Goal: Information Seeking & Learning: Check status

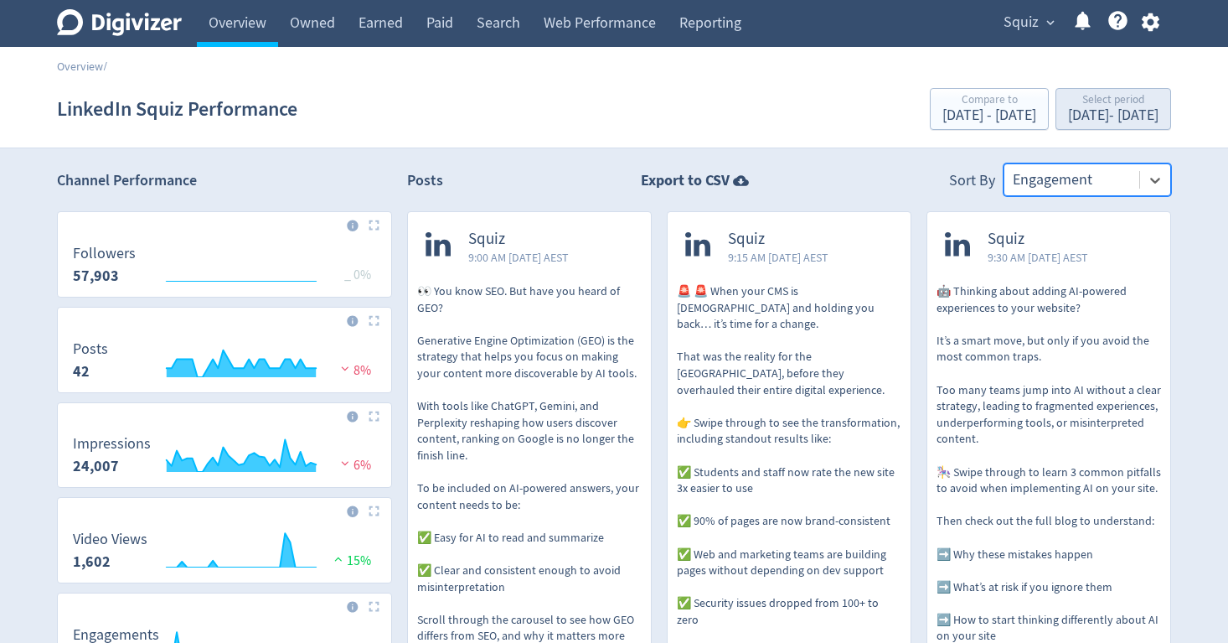
click at [1074, 113] on div "[DATE] - [DATE]" at bounding box center [1113, 115] width 90 height 15
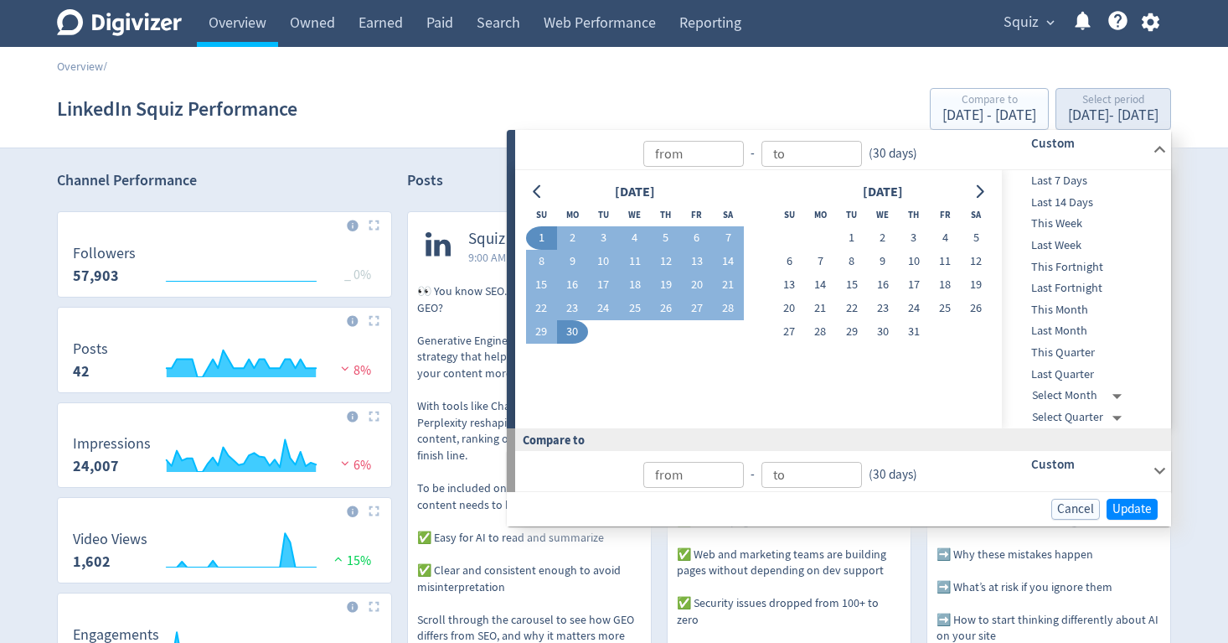
type input "[DATE]"
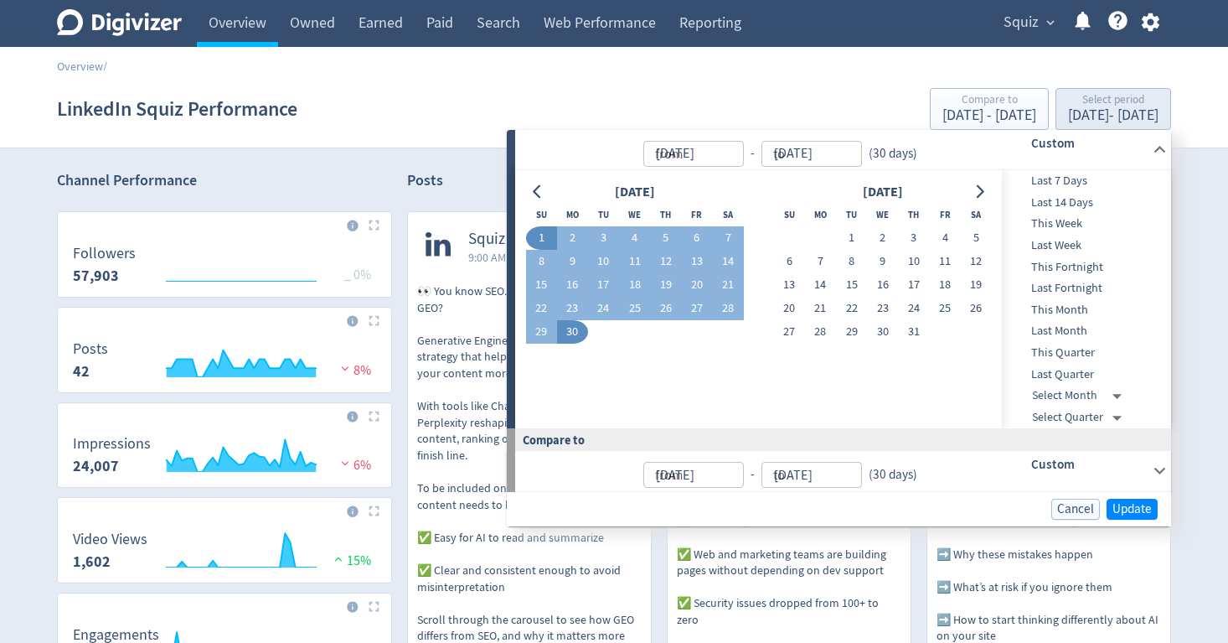
type input "[DATE]"
click at [541, 229] on button "1" at bounding box center [541, 237] width 31 height 23
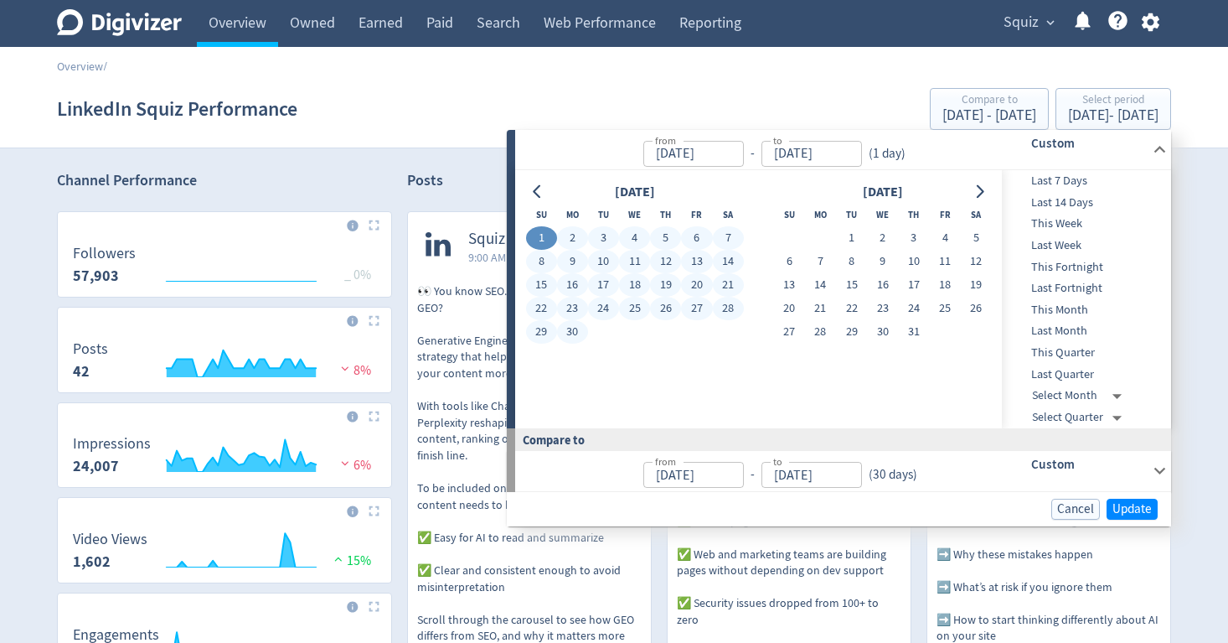
click at [571, 331] on button "30" at bounding box center [572, 331] width 31 height 23
type input "[DATE]"
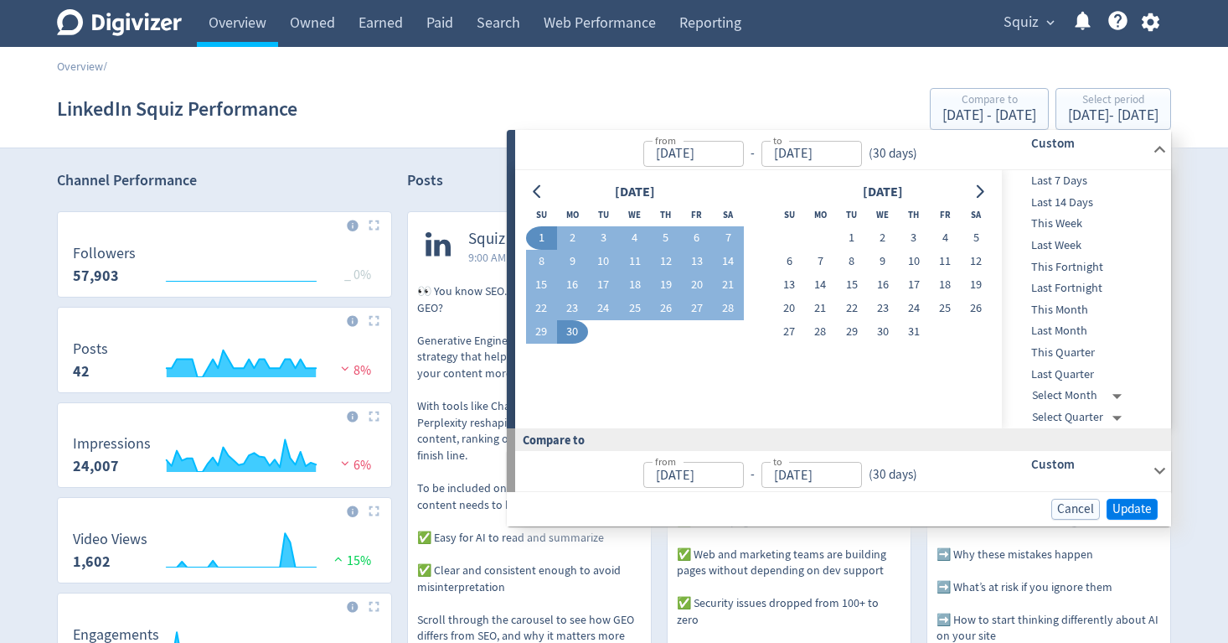
click at [1144, 503] on span "Update" at bounding box center [1132, 509] width 39 height 13
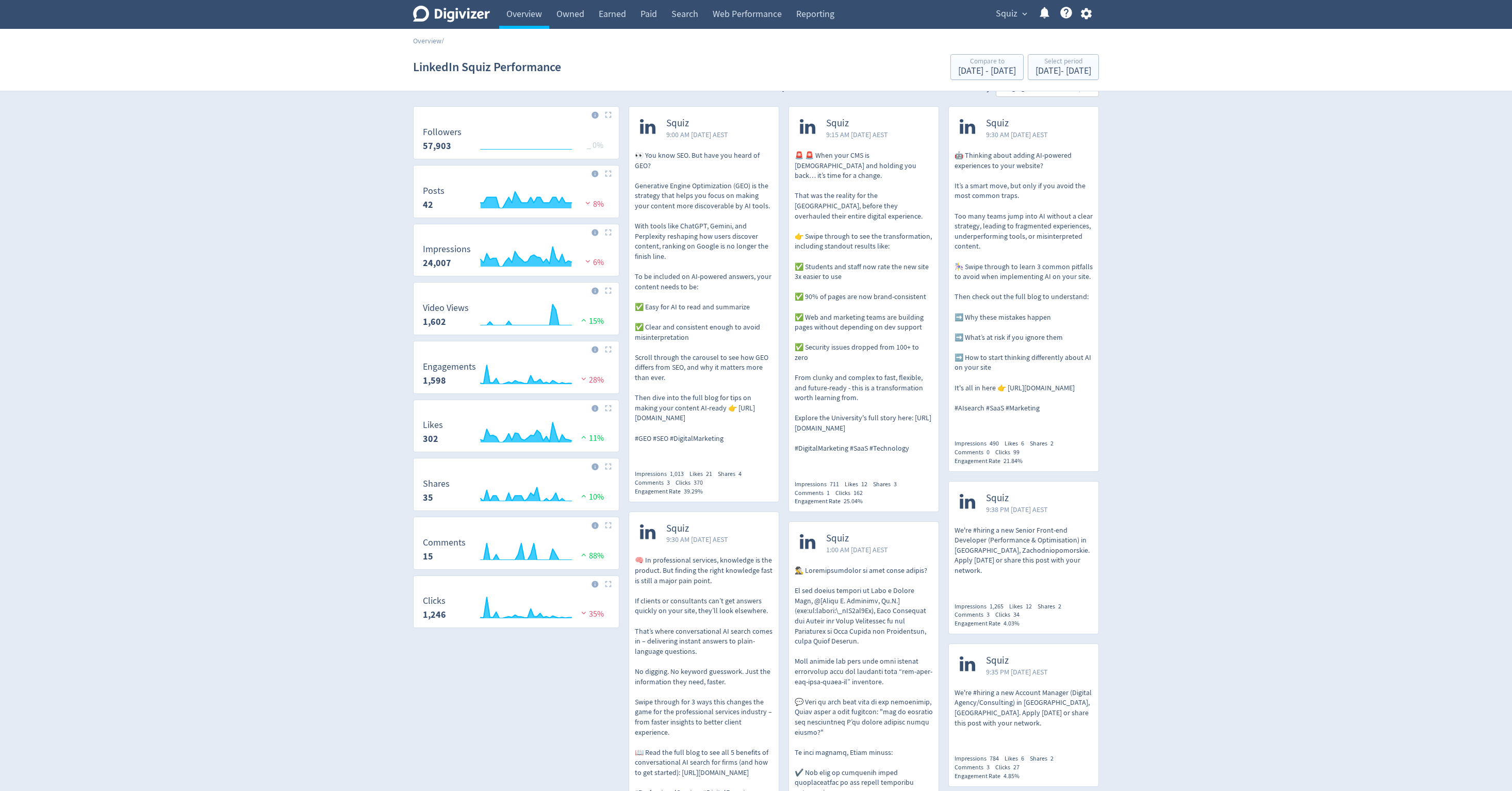
scroll to position [11, 0]
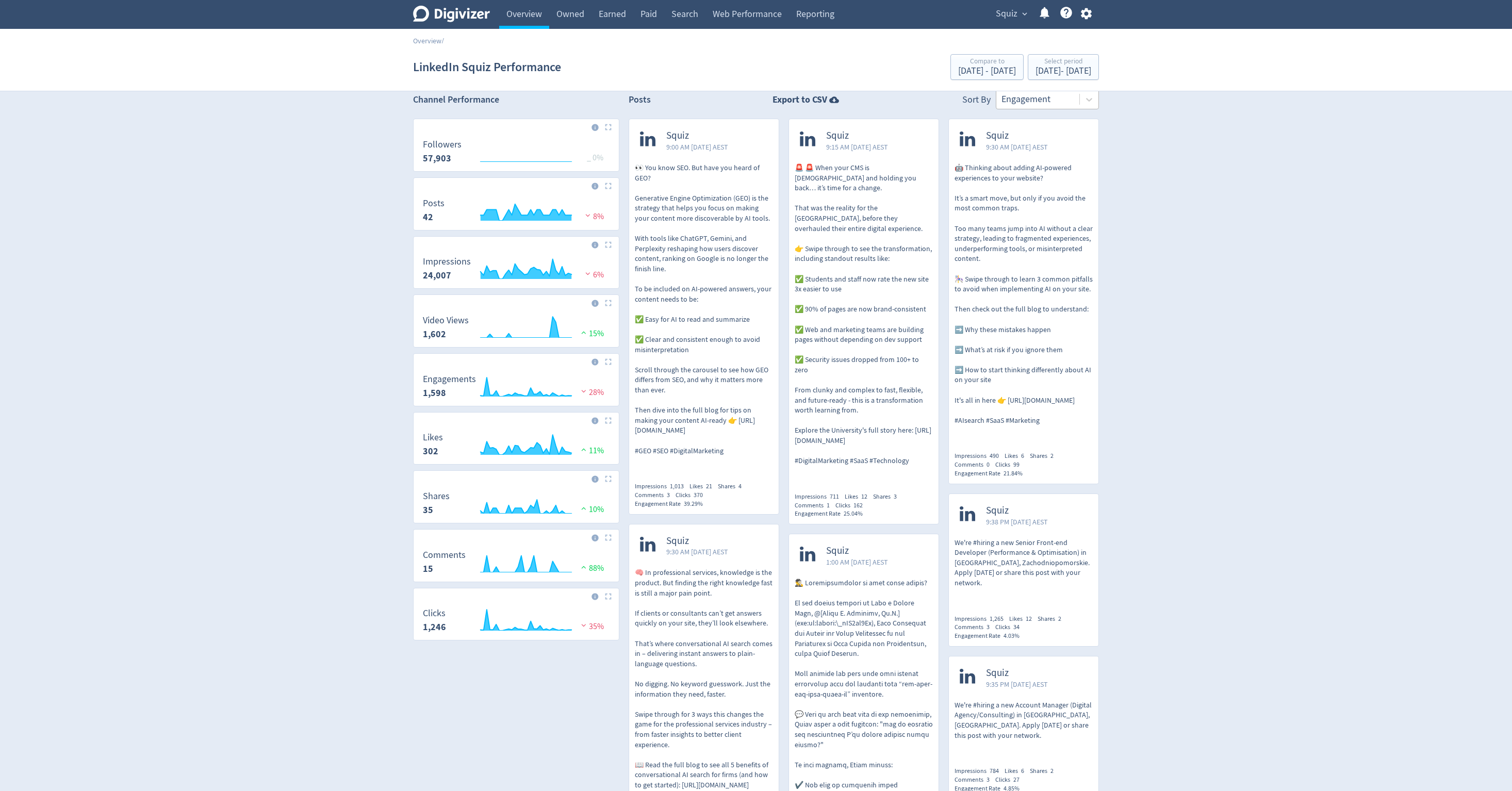
click at [755, 98] on div at bounding box center [1038, 99] width 73 height 15
click at [755, 142] on div "Video Views" at bounding box center [1048, 147] width 103 height 21
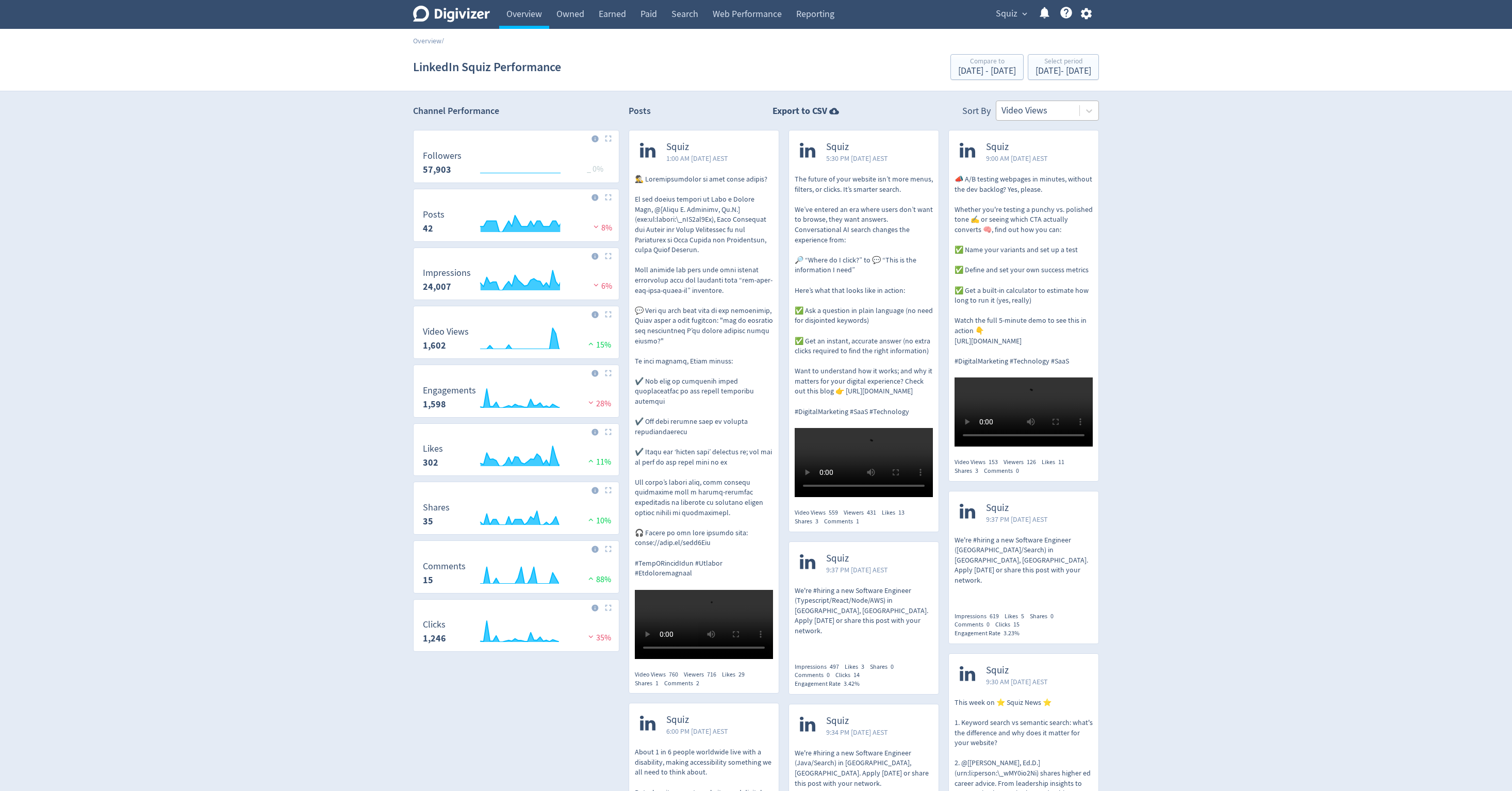
scroll to position [0, 0]
click at [755, 118] on div at bounding box center [1038, 111] width 73 height 15
click at [755, 177] on div "Engagement" at bounding box center [1048, 180] width 103 height 21
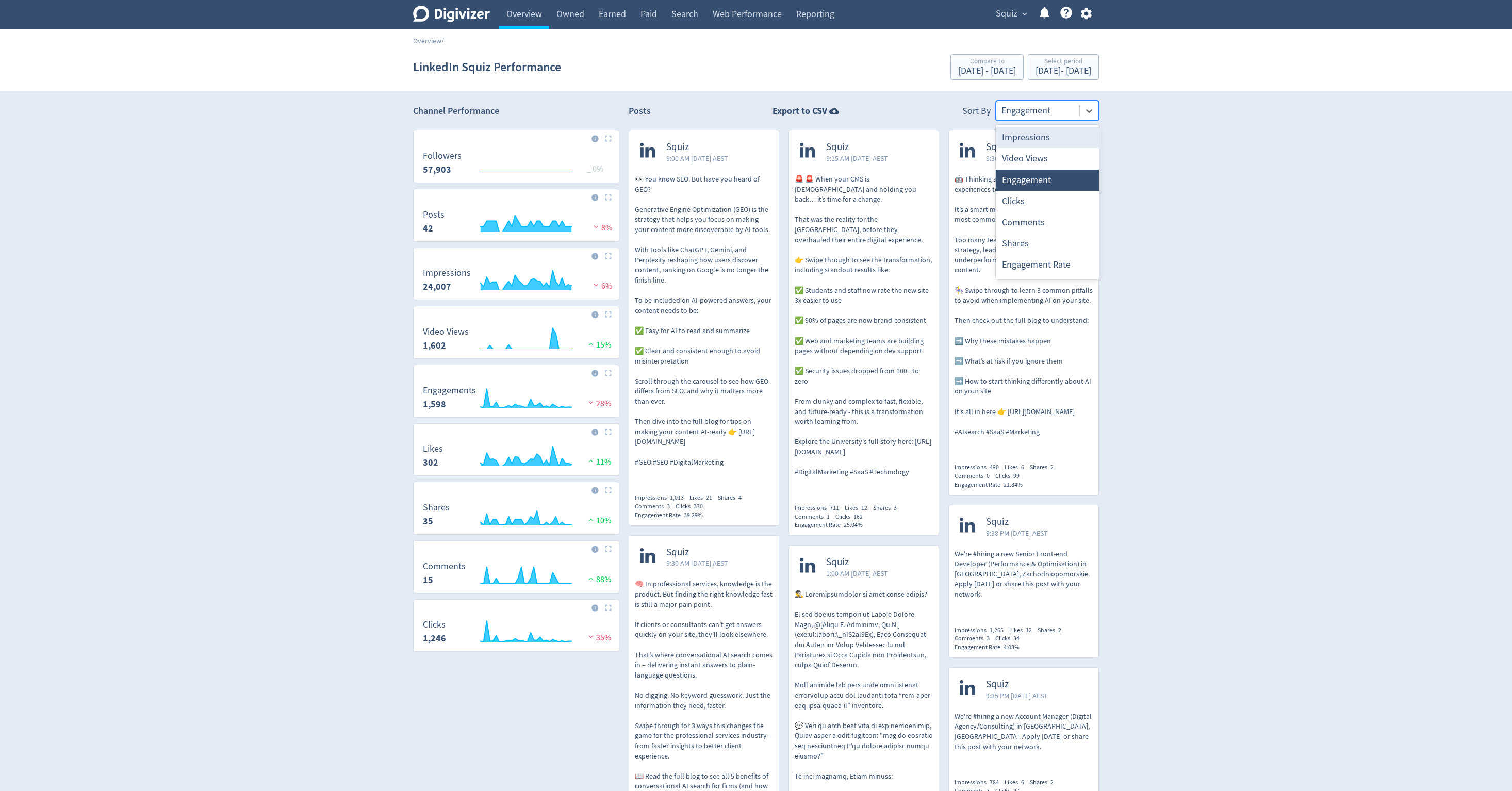
click at [755, 111] on div "Engagement" at bounding box center [1038, 110] width 83 height 19
click at [755, 198] on div "Clicks" at bounding box center [1048, 201] width 103 height 21
click at [755, 104] on div at bounding box center [1038, 111] width 73 height 15
click at [755, 180] on div "Engagement" at bounding box center [1048, 180] width 103 height 21
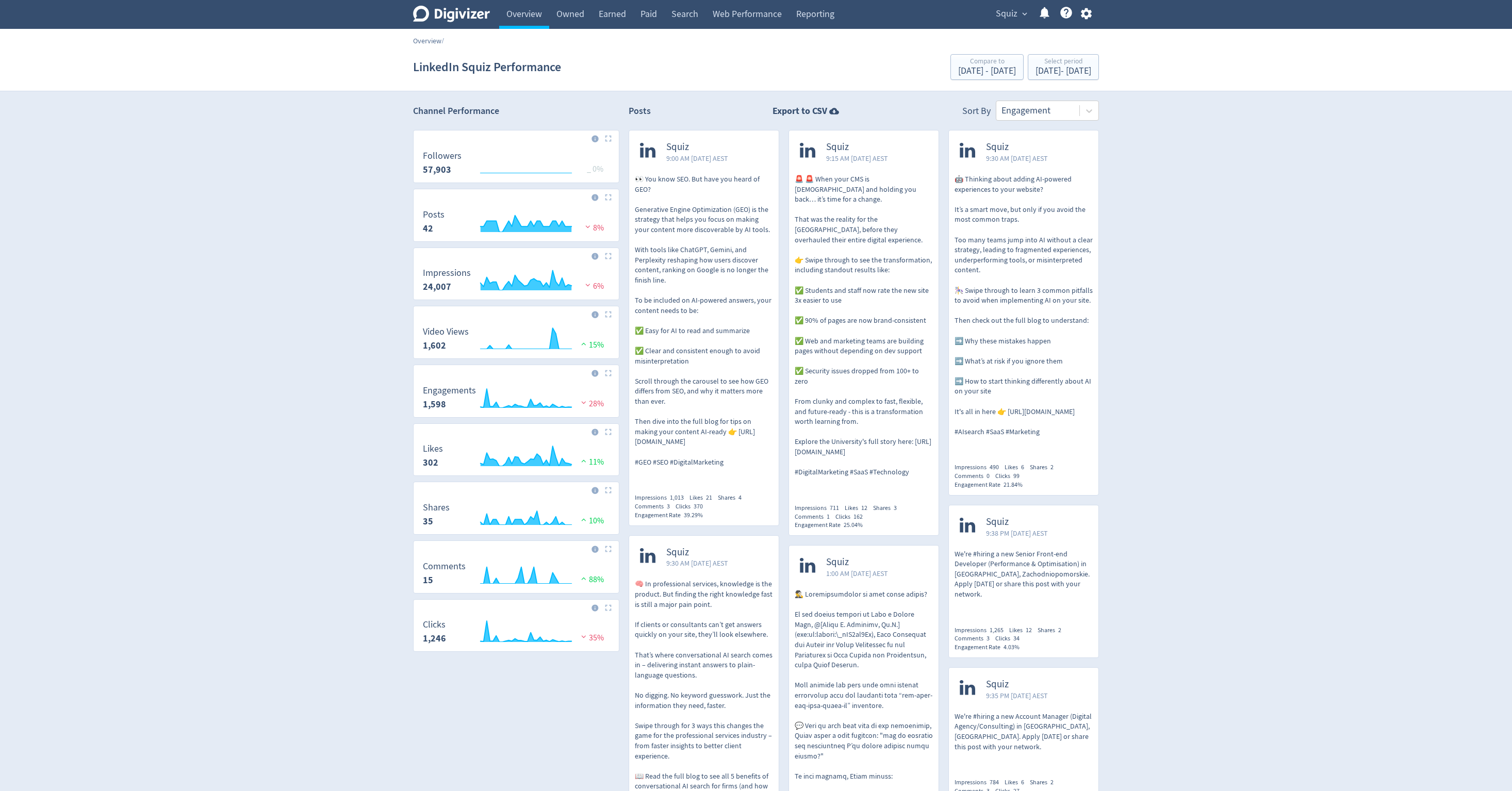
click at [440, 38] on link "Overview" at bounding box center [427, 41] width 28 height 9
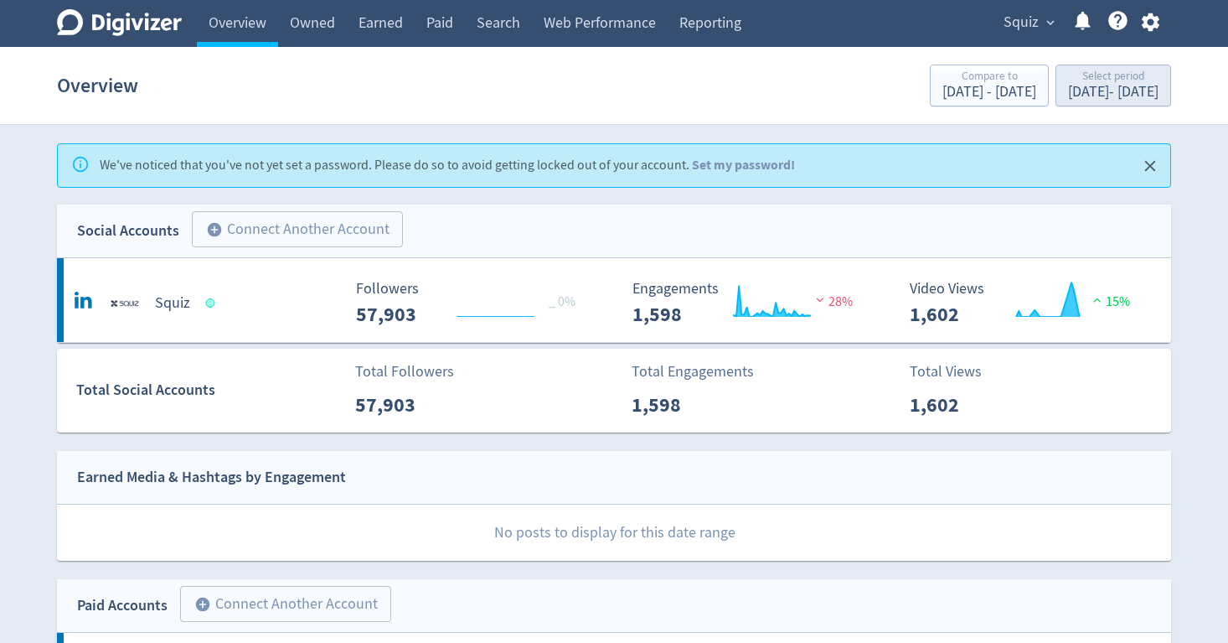
click at [1096, 92] on div "[DATE] - [DATE]" at bounding box center [1113, 92] width 90 height 15
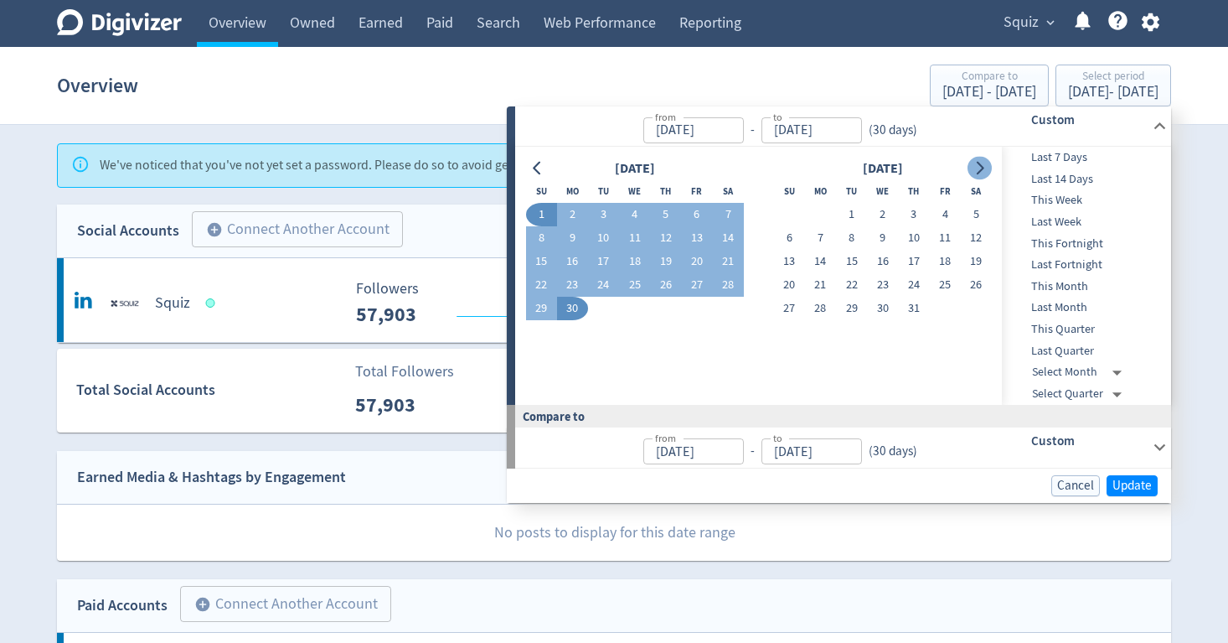
click at [974, 164] on icon "Go to next month" at bounding box center [979, 168] width 13 height 13
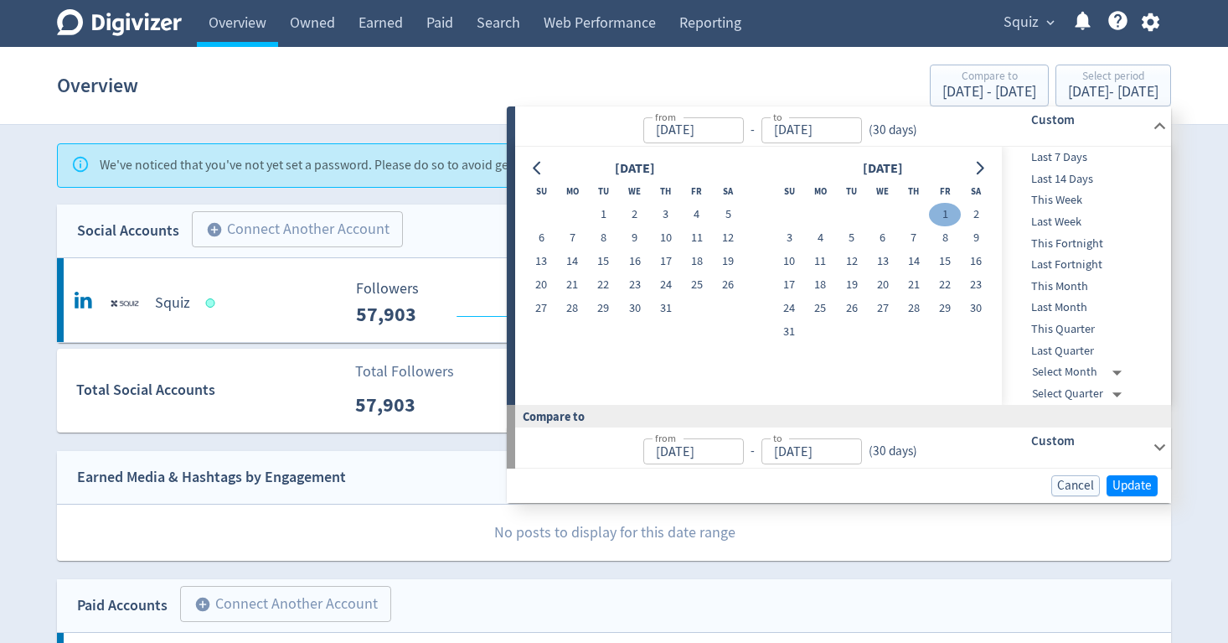
click at [950, 213] on button "1" at bounding box center [944, 214] width 31 height 23
type input "[DATE]"
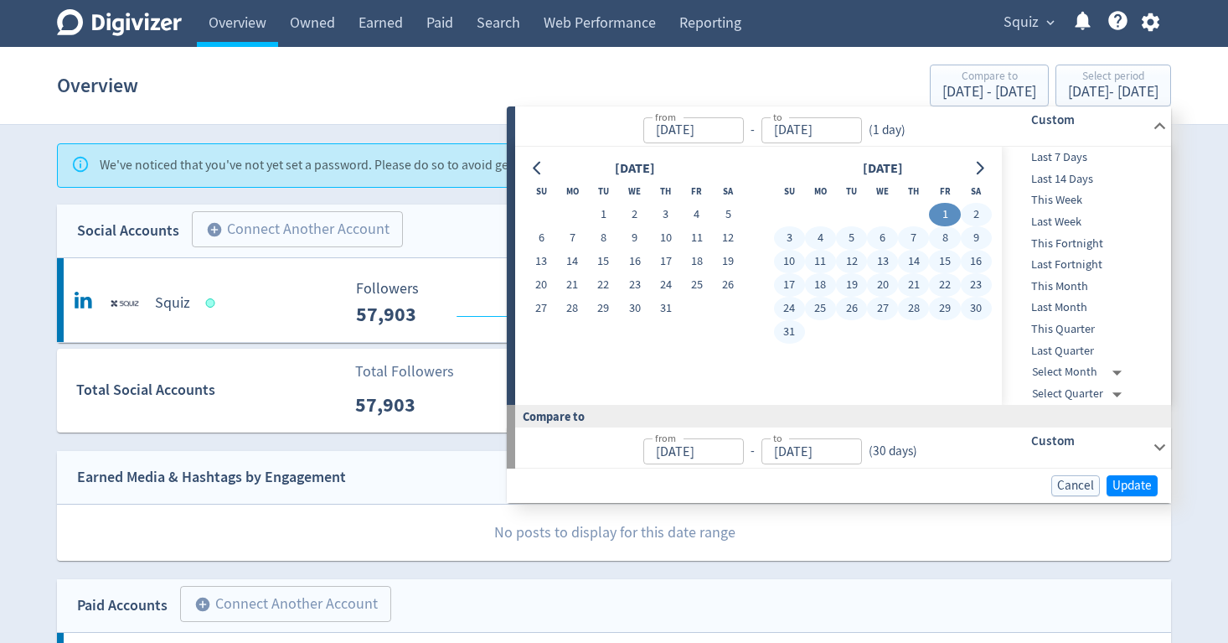
click at [795, 333] on button "31" at bounding box center [789, 331] width 31 height 23
type input "[DATE]"
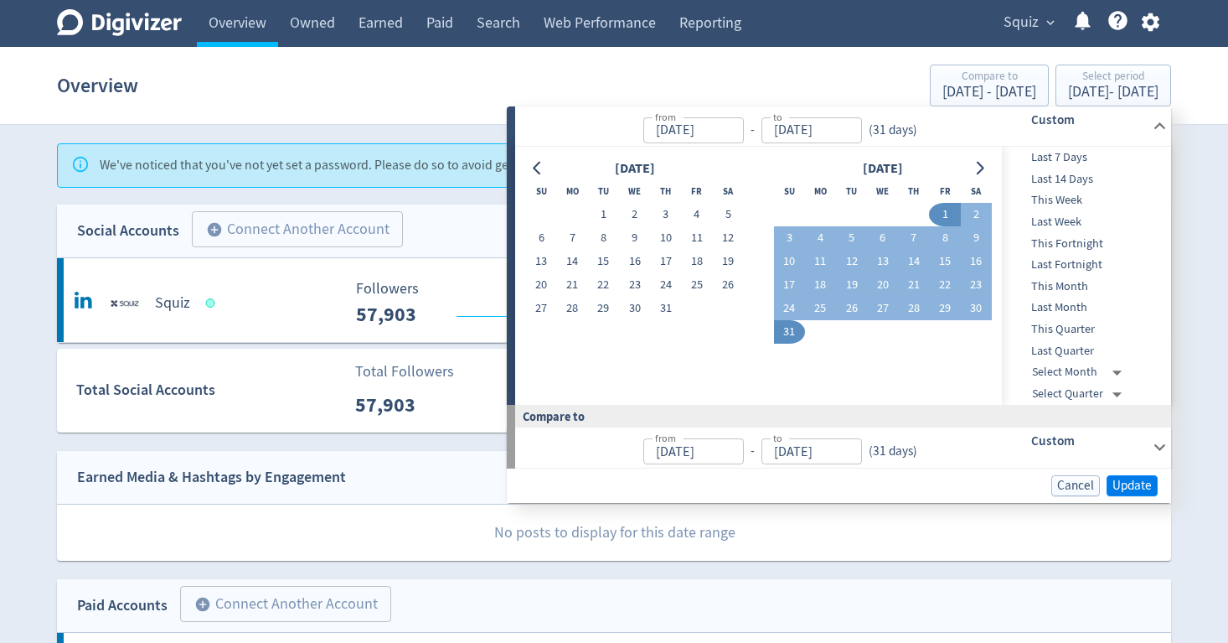
click at [1144, 488] on button "Update" at bounding box center [1132, 485] width 51 height 21
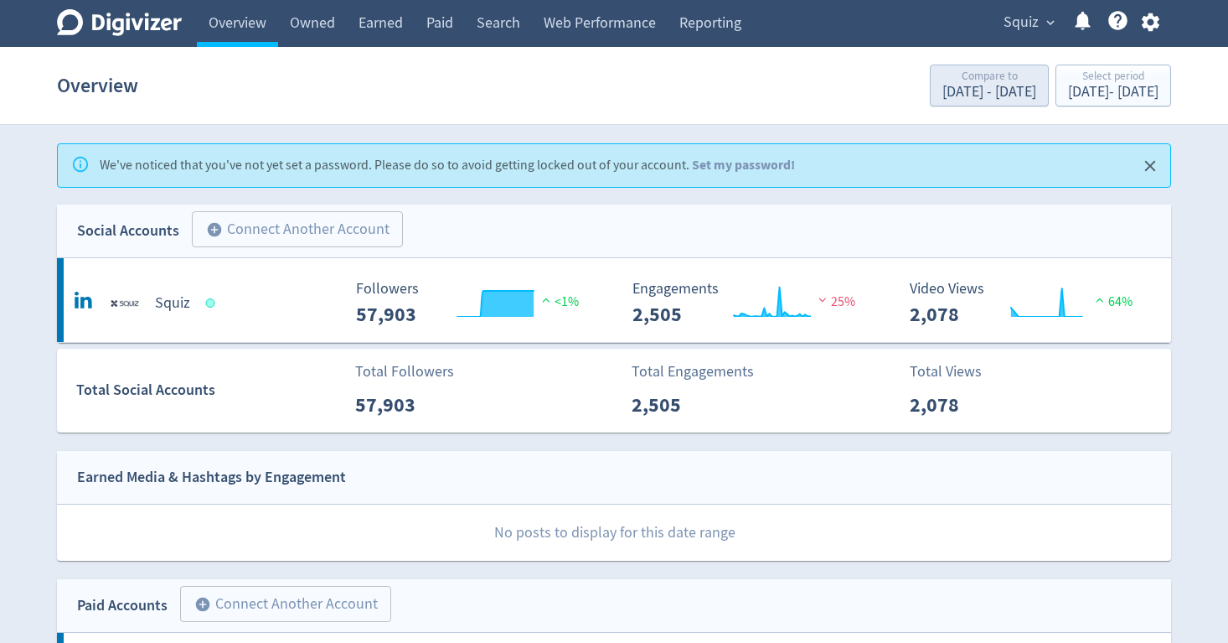
click at [943, 98] on div "[DATE] - [DATE]" at bounding box center [990, 92] width 94 height 15
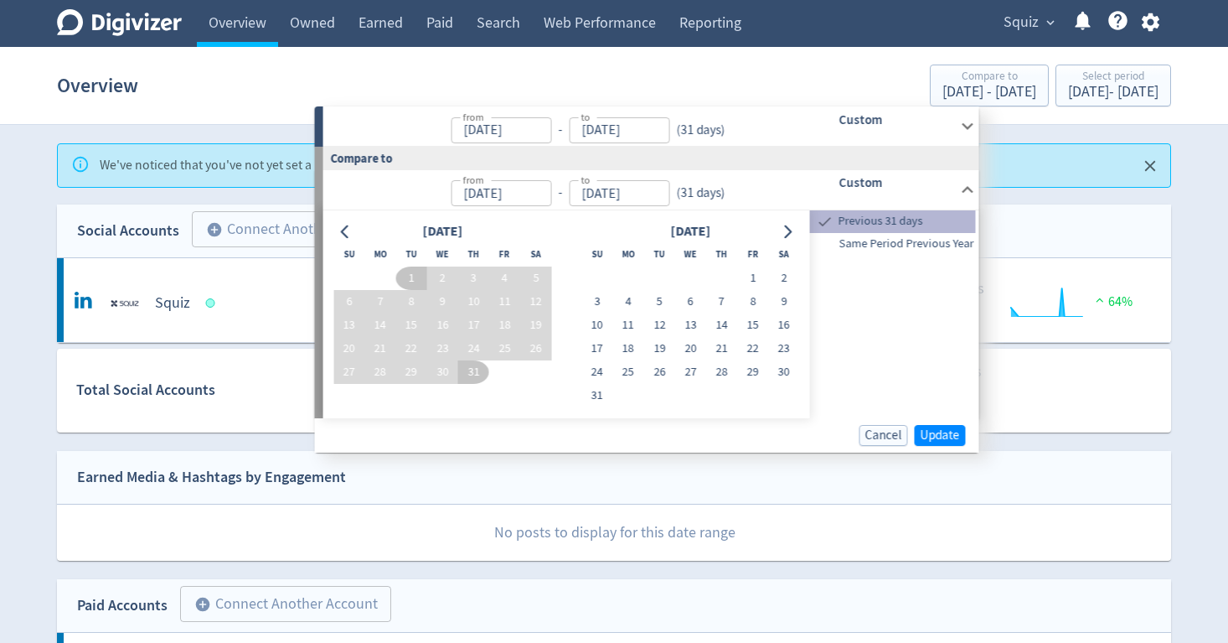
click at [879, 221] on span "Previous 31 days" at bounding box center [905, 221] width 141 height 18
click at [938, 434] on span "Update" at bounding box center [940, 435] width 39 height 13
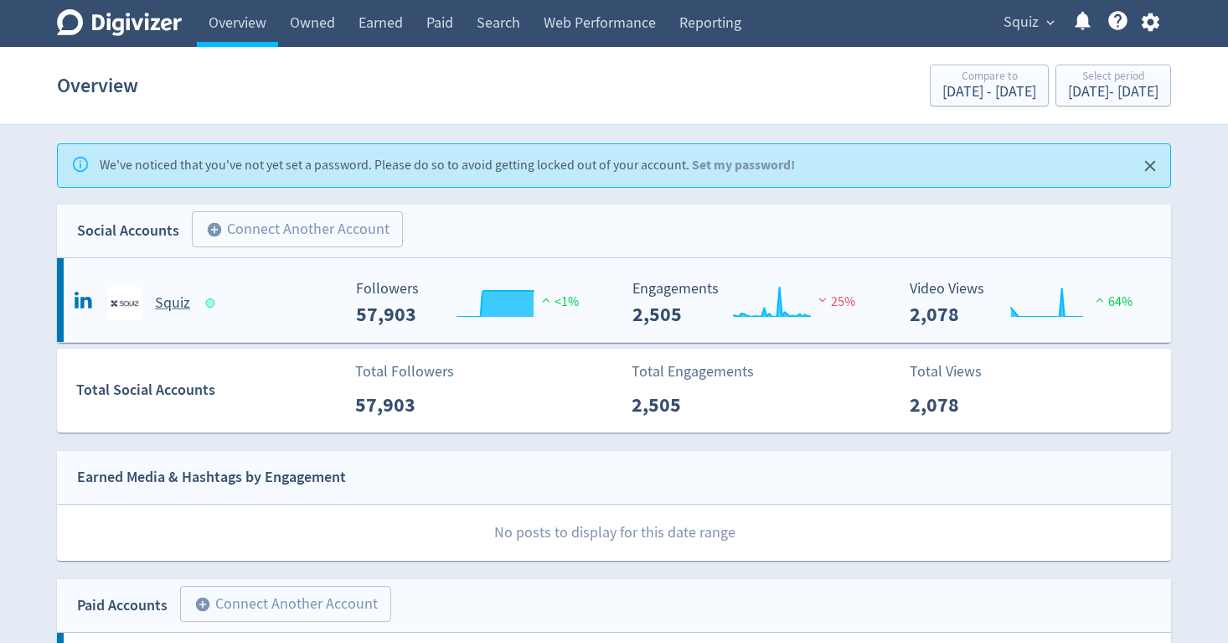
click at [212, 290] on div "Squiz" at bounding box center [205, 304] width 271 height 34
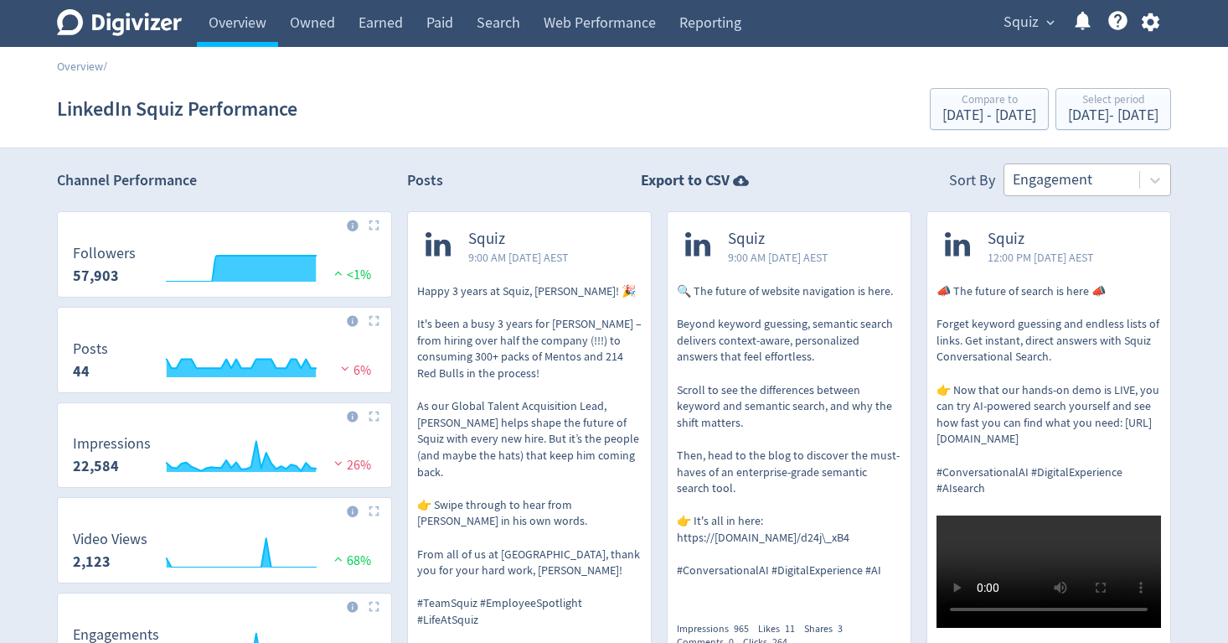
click at [1091, 178] on div "Engagement" at bounding box center [1072, 179] width 118 height 21
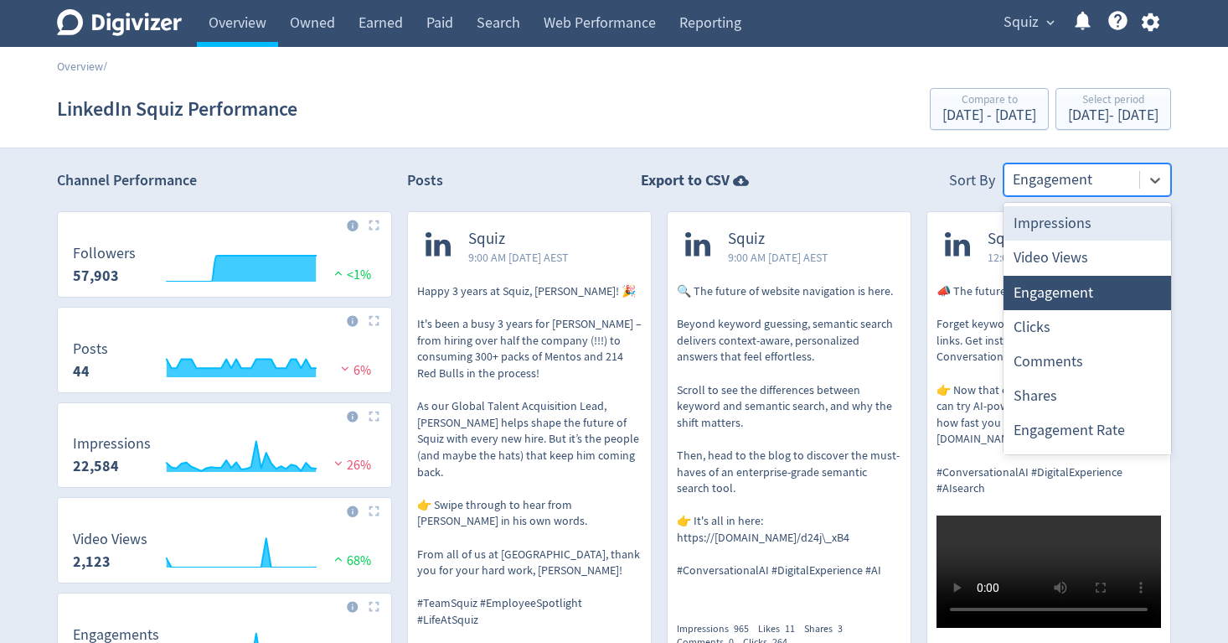
click at [1091, 178] on div "Engagement" at bounding box center [1072, 179] width 118 height 21
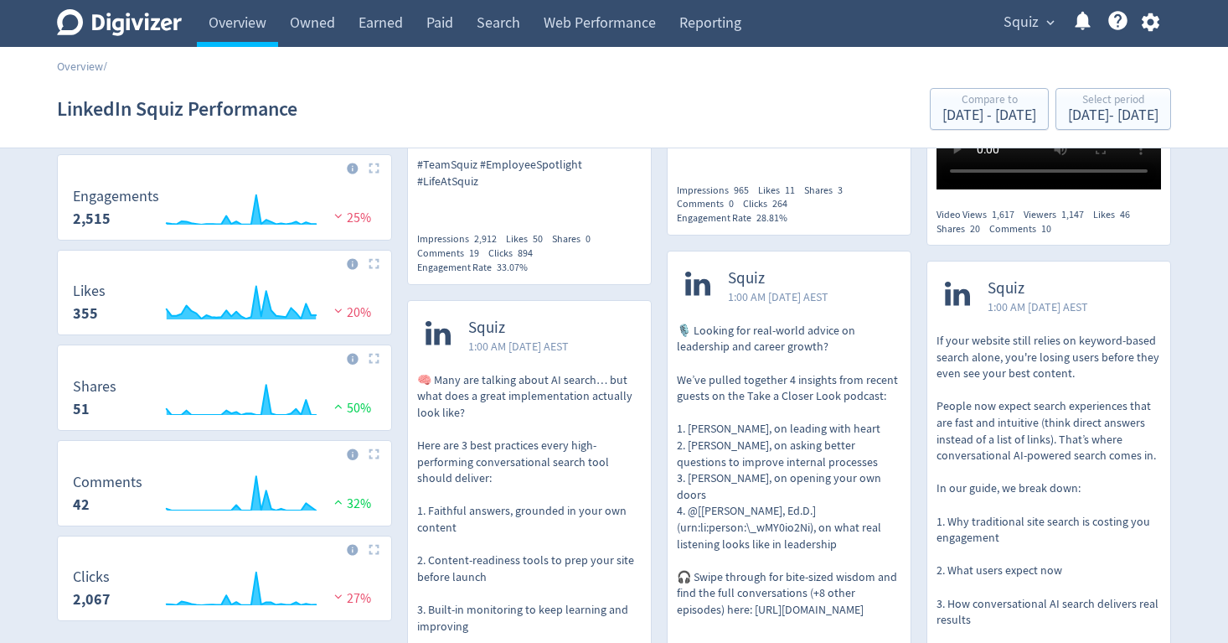
scroll to position [16, 0]
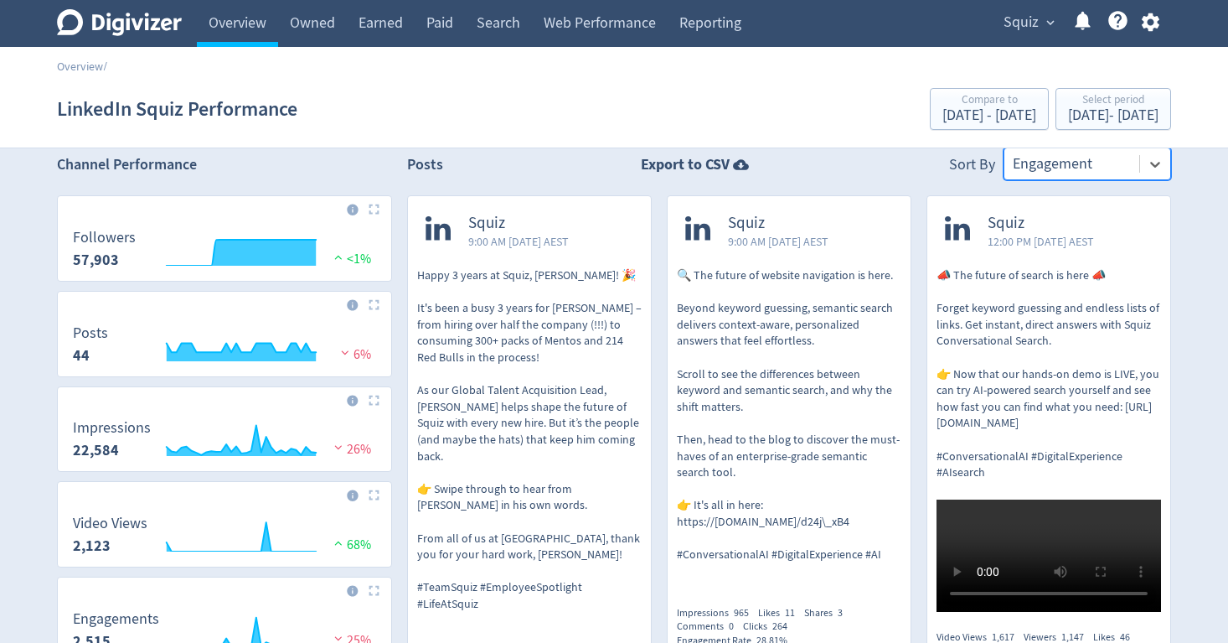
click at [1049, 176] on div at bounding box center [1072, 164] width 118 height 24
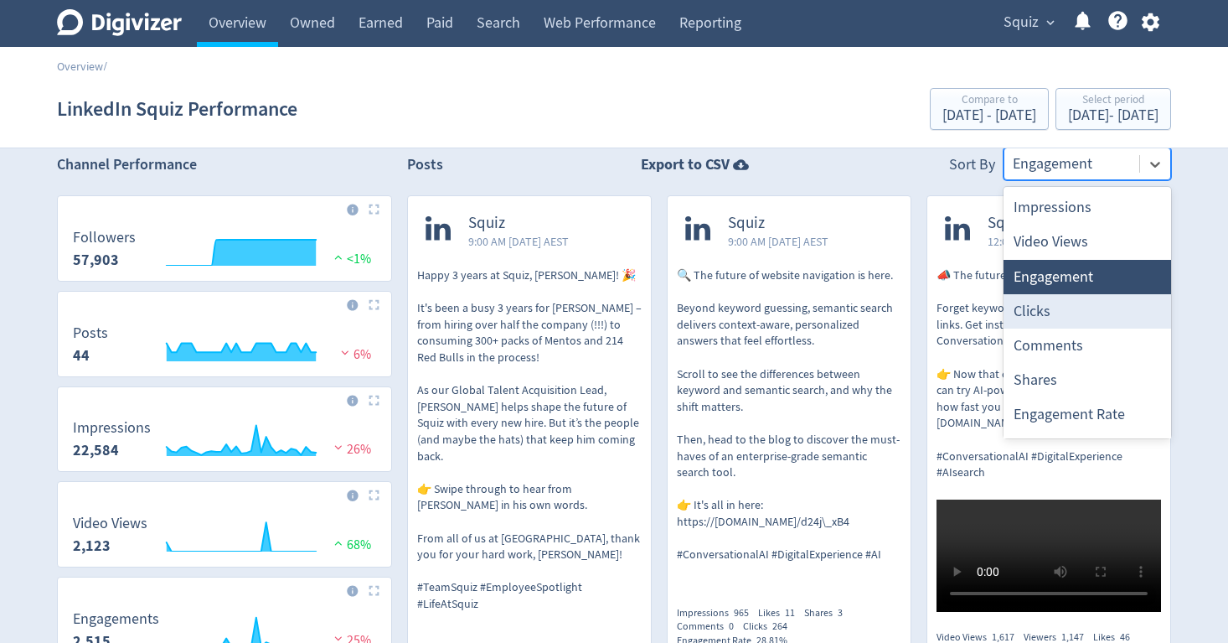
click at [1092, 316] on div "Clicks" at bounding box center [1088, 311] width 168 height 34
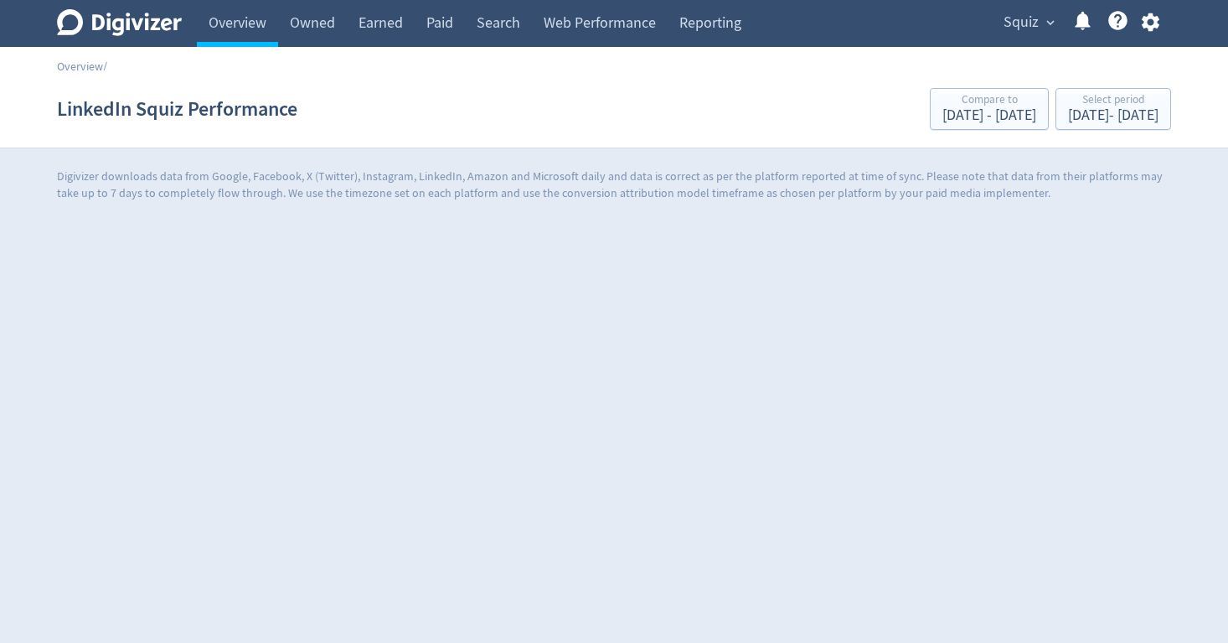
scroll to position [0, 0]
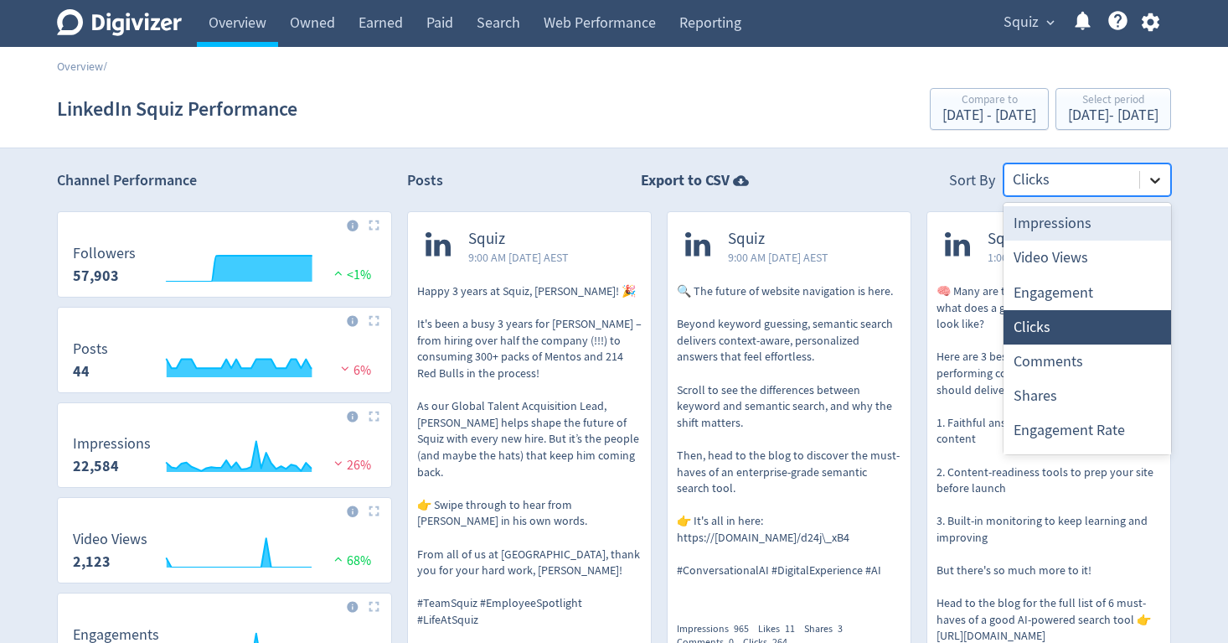
click at [1154, 175] on icon at bounding box center [1155, 180] width 17 height 17
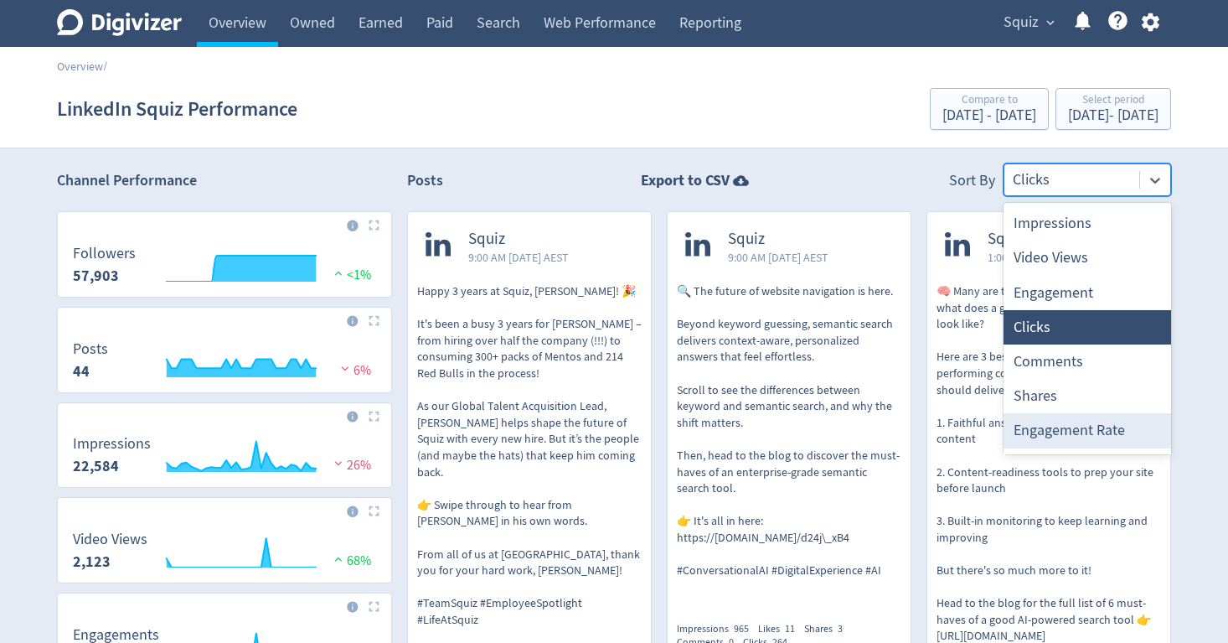
click at [1108, 427] on div "Engagement Rate" at bounding box center [1088, 430] width 168 height 34
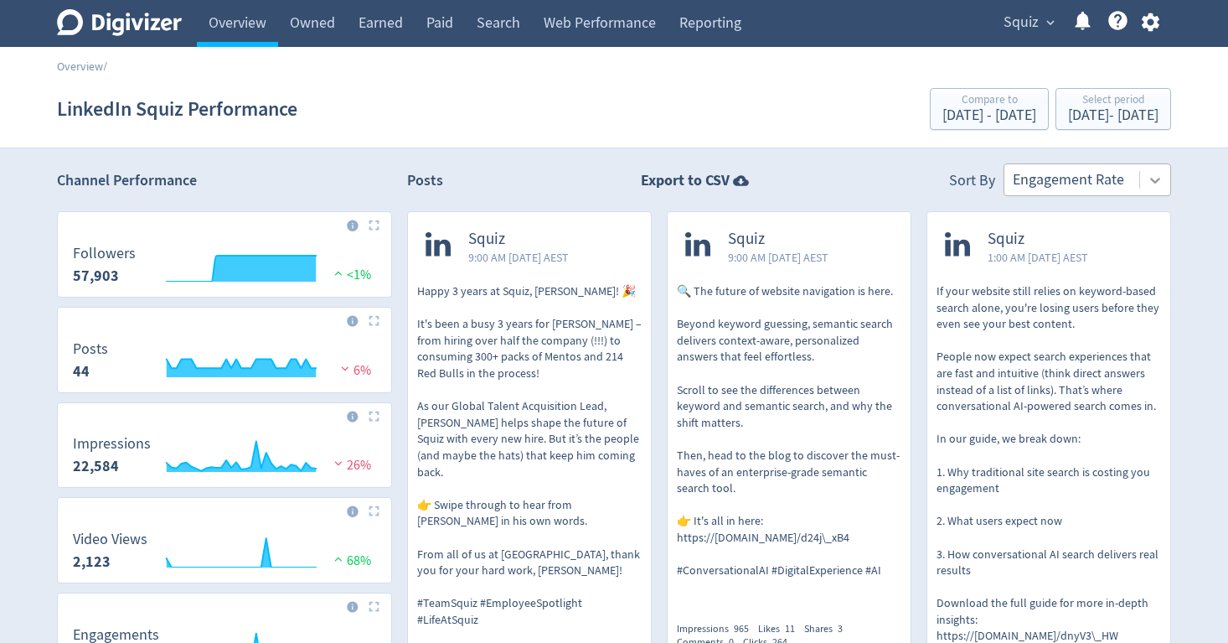
click at [1155, 178] on icon at bounding box center [1155, 180] width 17 height 17
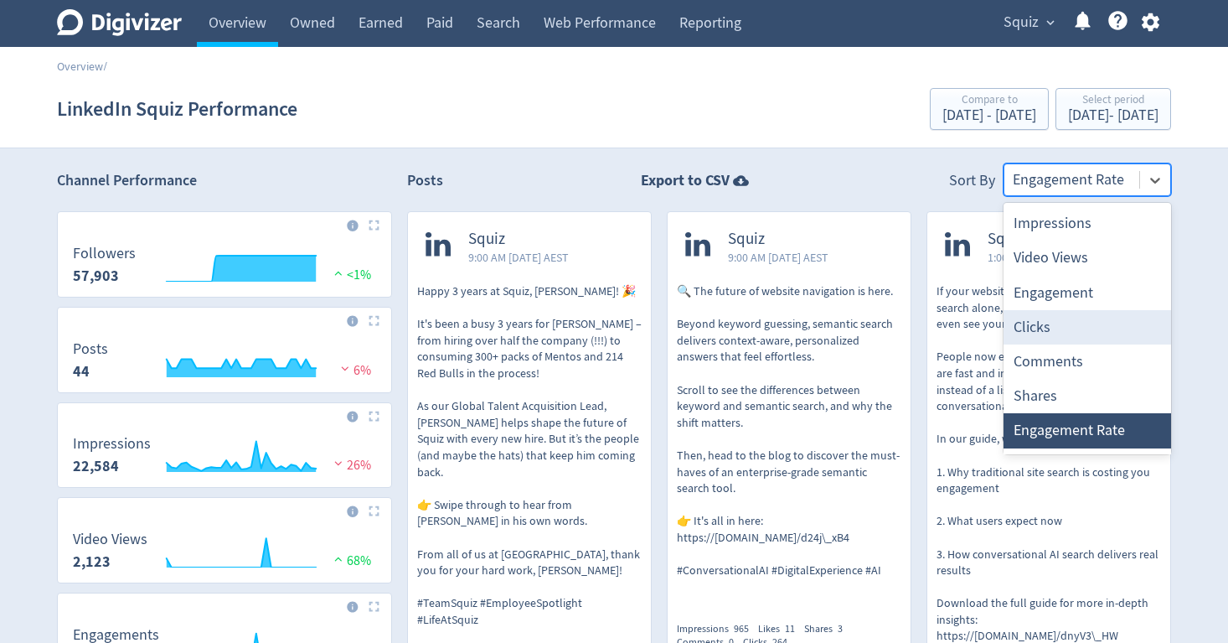
click at [1091, 328] on div "Clicks" at bounding box center [1088, 327] width 168 height 34
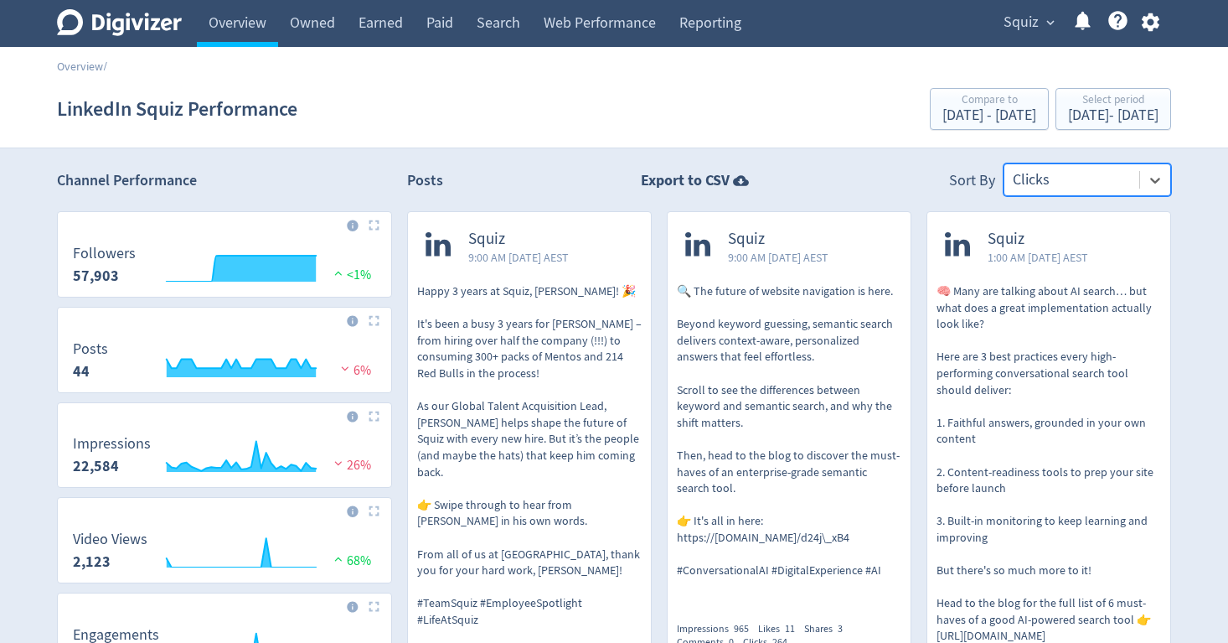
click at [375, 225] on img at bounding box center [374, 225] width 11 height 11
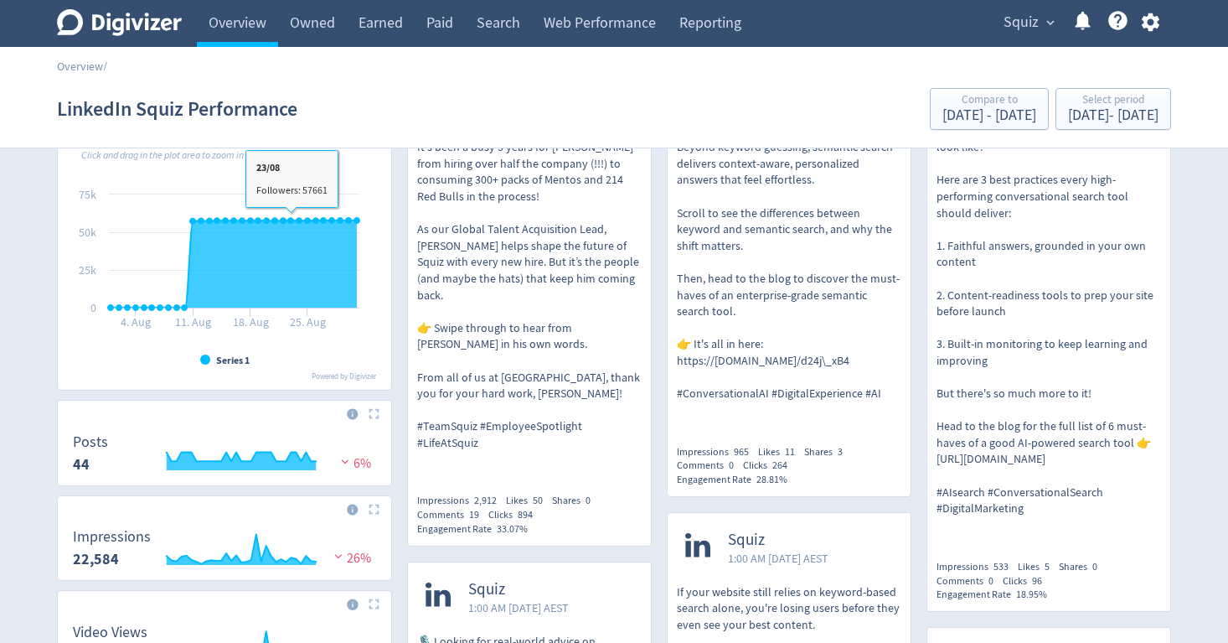
scroll to position [186, 0]
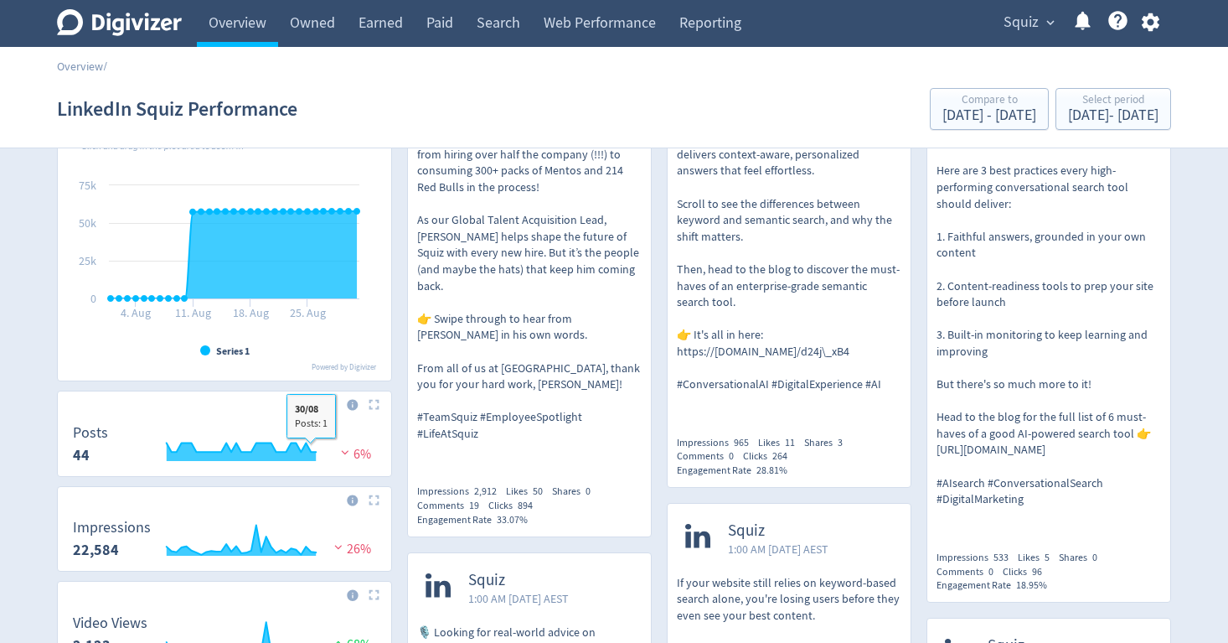
click at [376, 407] on img at bounding box center [374, 404] width 11 height 11
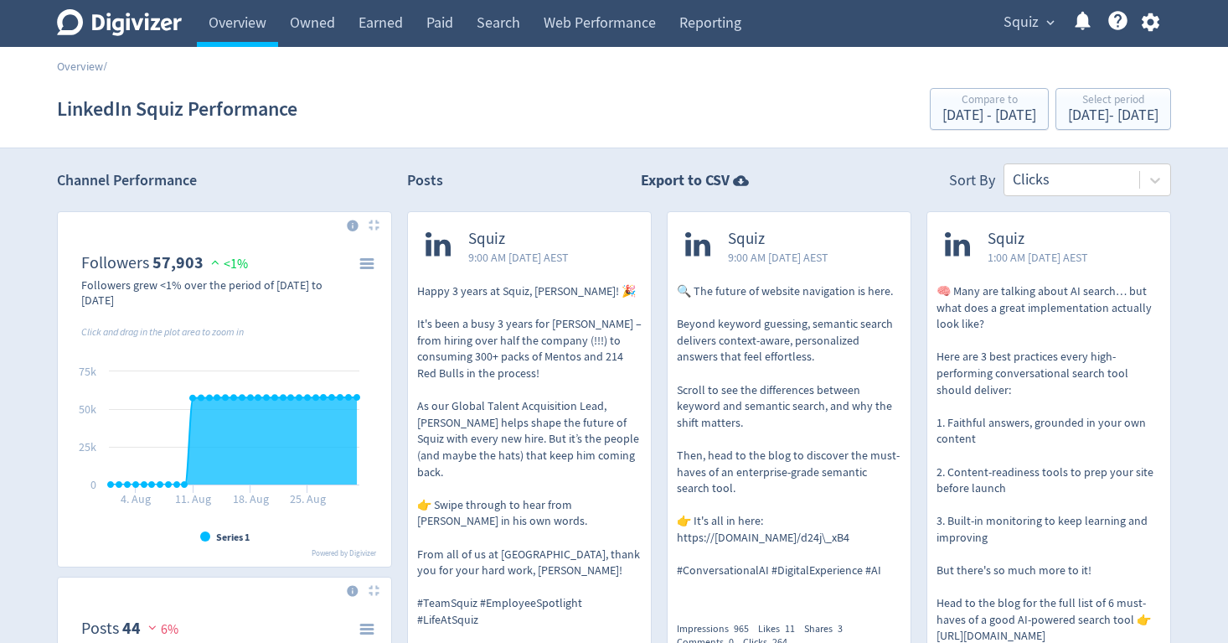
scroll to position [6, 0]
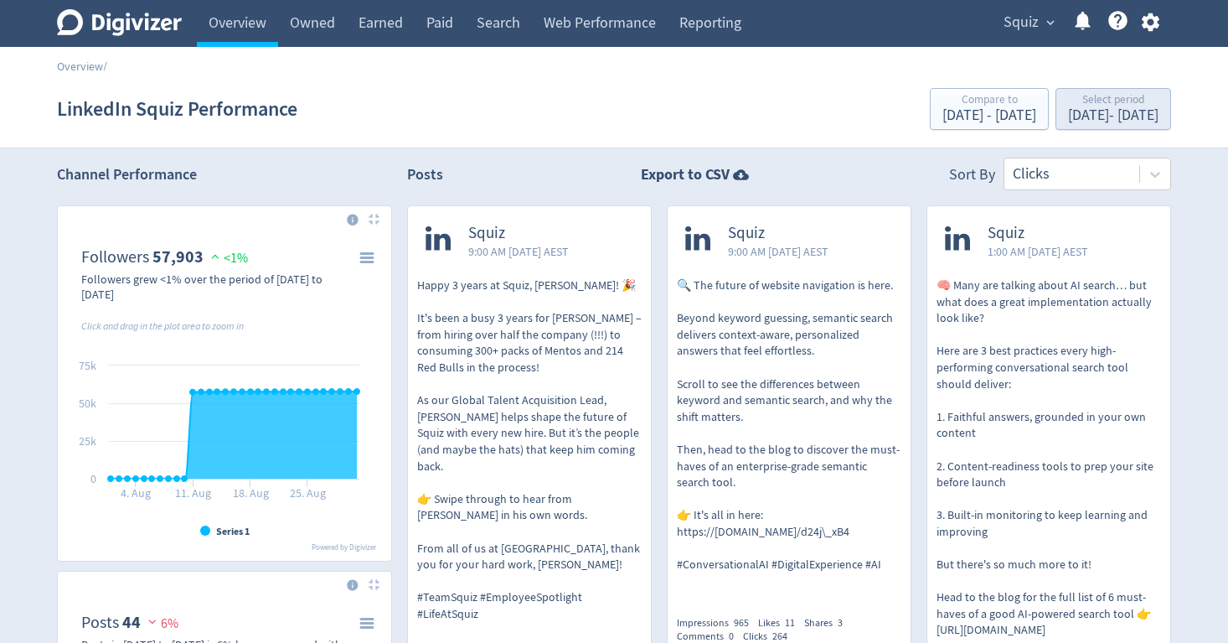
click at [1068, 116] on div "[DATE] - [DATE]" at bounding box center [1113, 115] width 90 height 15
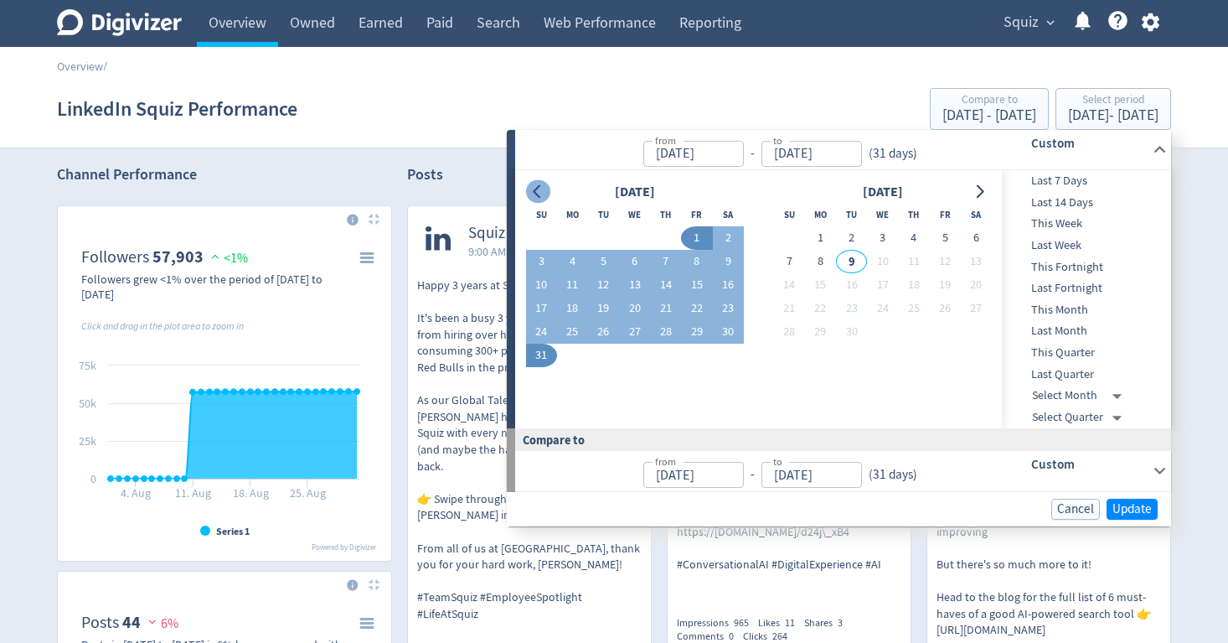
click at [539, 189] on icon "Go to previous month" at bounding box center [537, 191] width 13 height 13
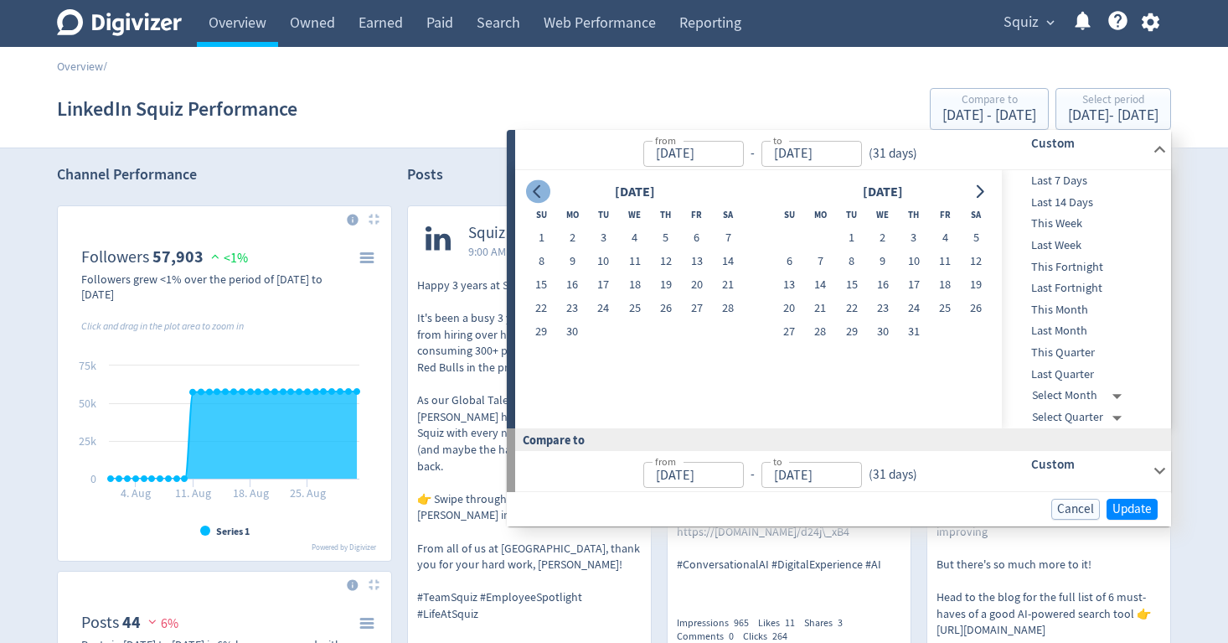
click at [539, 189] on icon "Go to previous month" at bounding box center [537, 191] width 13 height 13
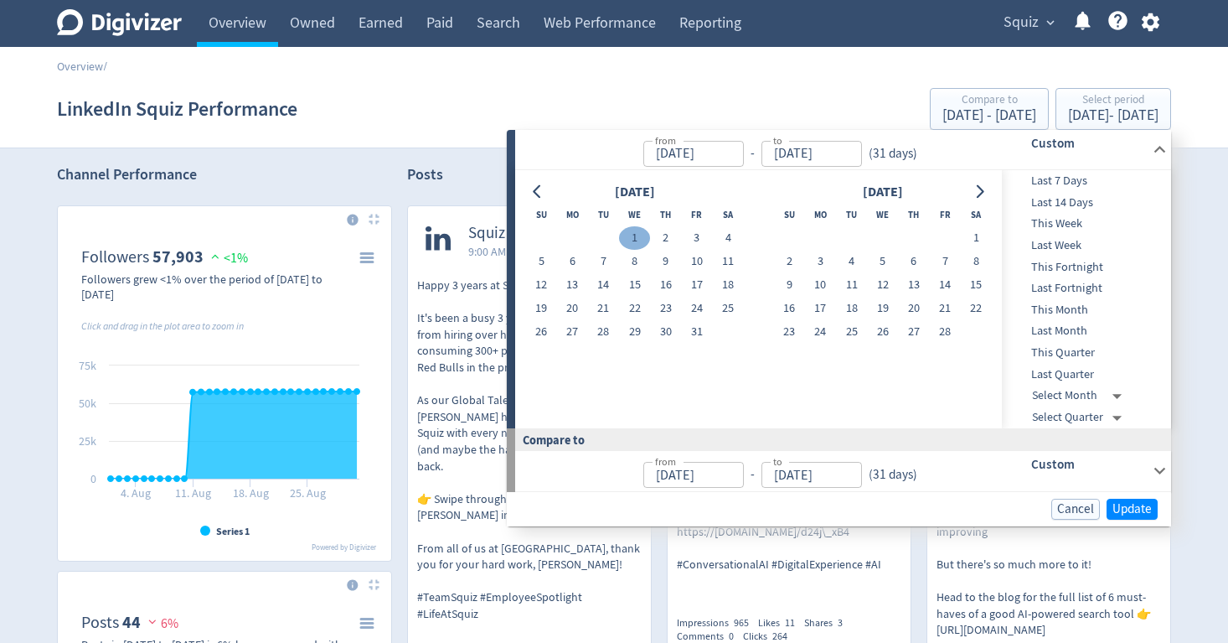
click at [641, 230] on button "1" at bounding box center [634, 237] width 31 height 23
type input "[DATE]"
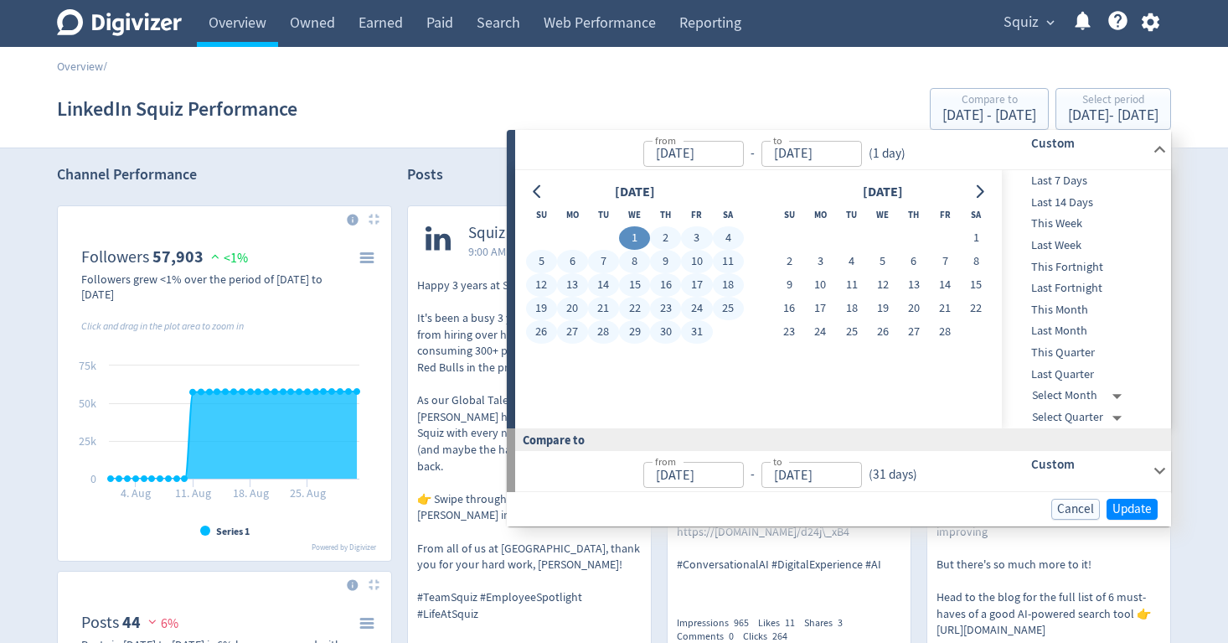
click at [696, 331] on button "31" at bounding box center [696, 331] width 31 height 23
type input "[DATE]"
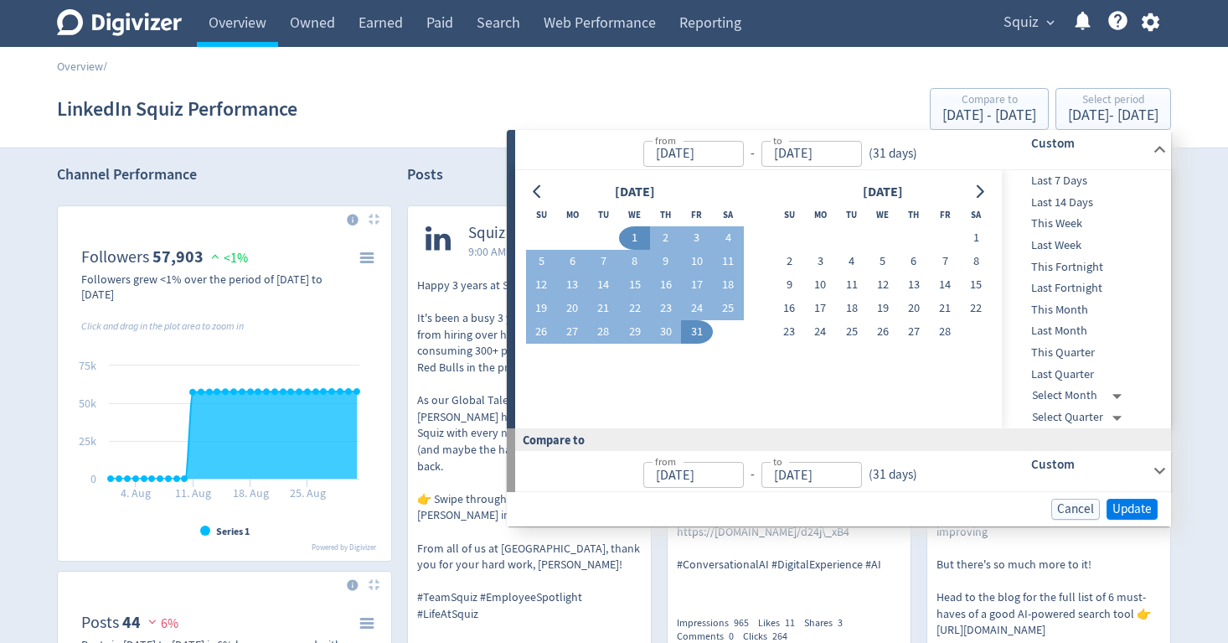
click at [1122, 503] on span "Update" at bounding box center [1132, 509] width 39 height 13
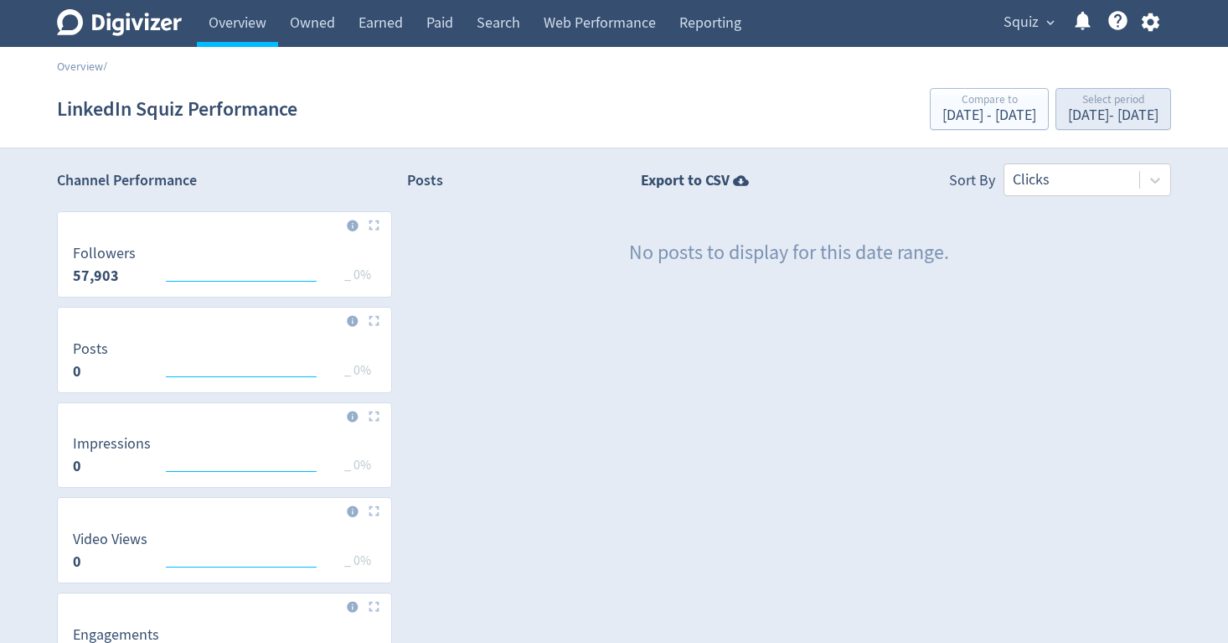
click at [1068, 102] on div "Select period" at bounding box center [1113, 101] width 90 height 14
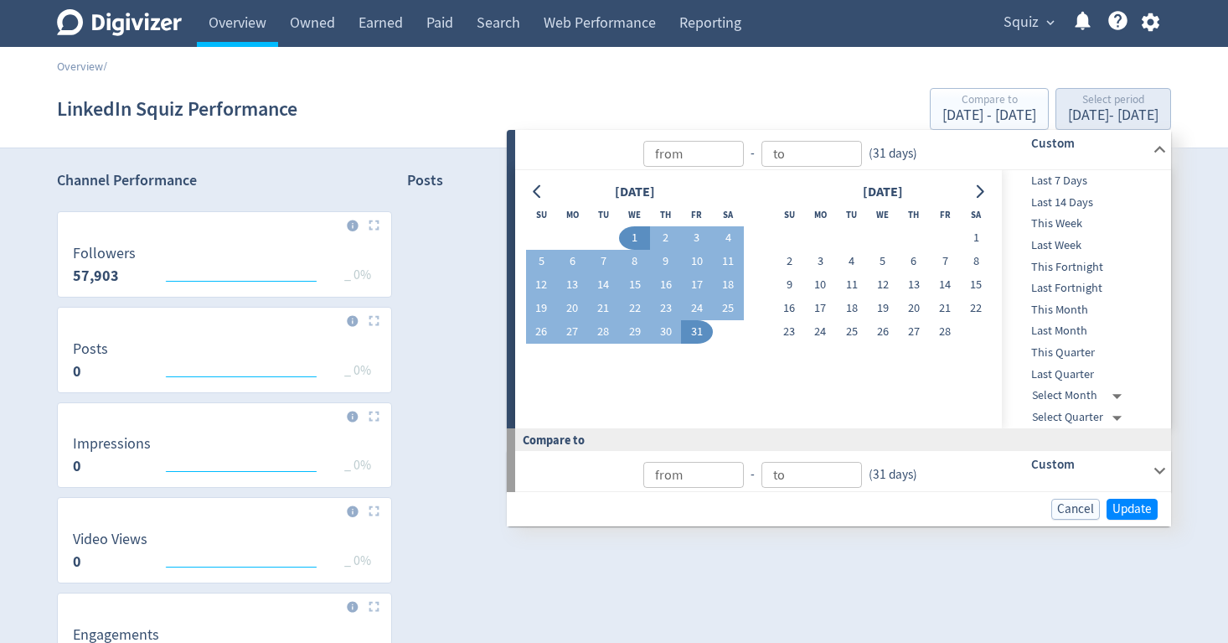
type input "[DATE]"
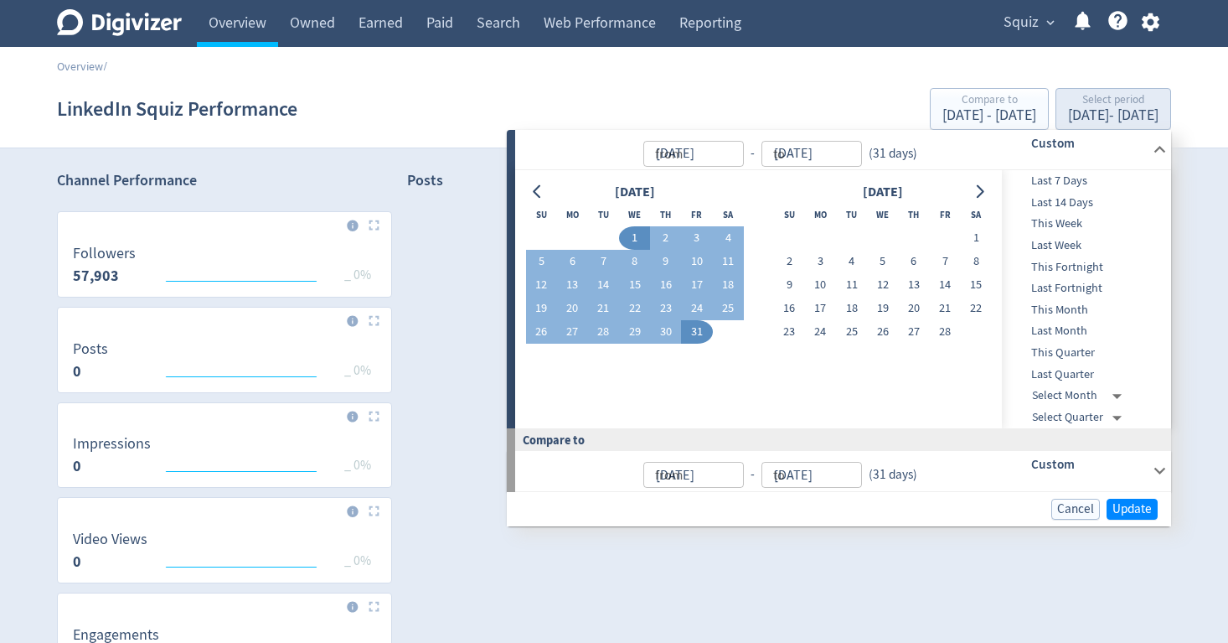
type input "[DATE]"
click at [943, 332] on button "28" at bounding box center [944, 331] width 31 height 23
type input "[DATE]"
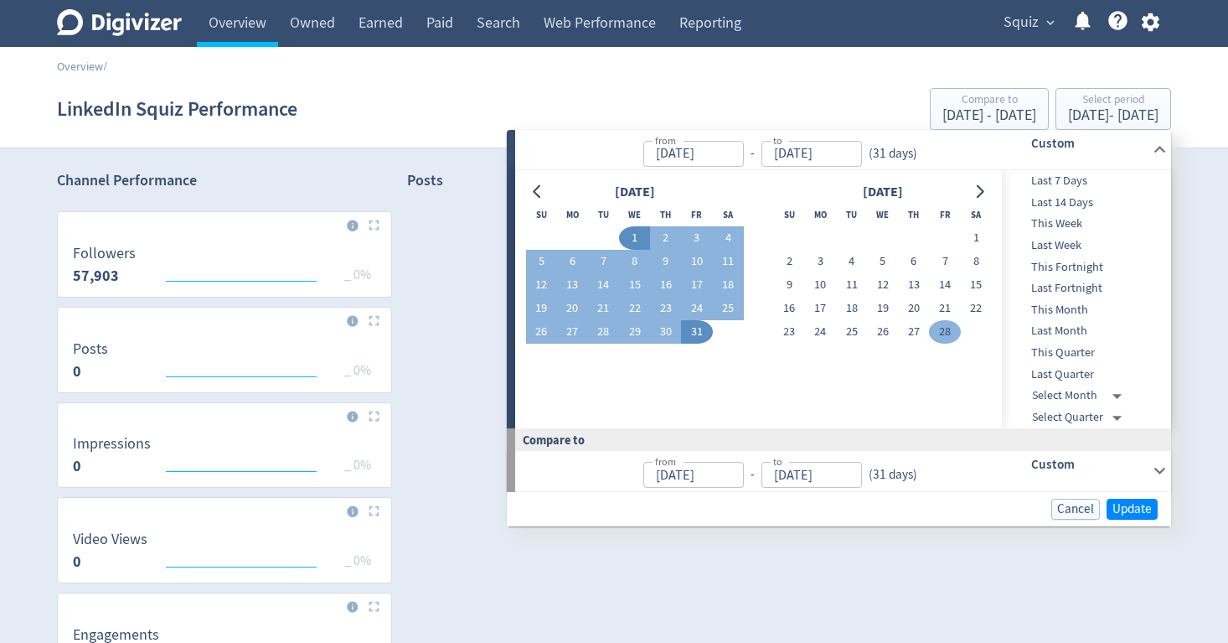
type input "[DATE]"
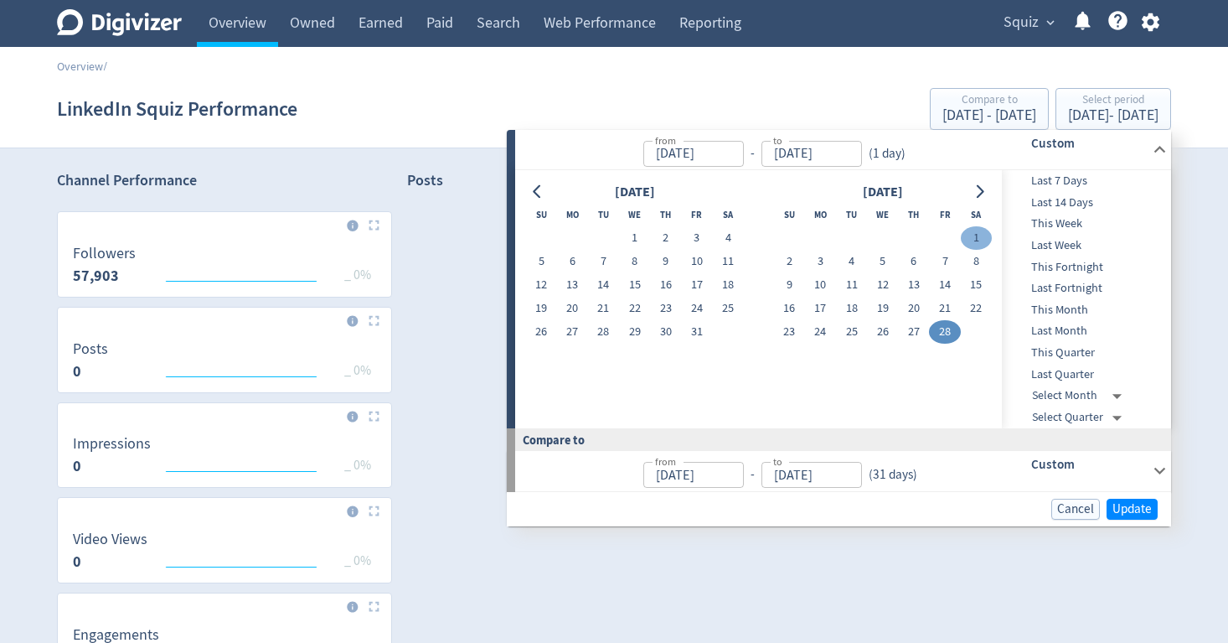
click at [979, 232] on button "1" at bounding box center [976, 237] width 31 height 23
type input "[DATE]"
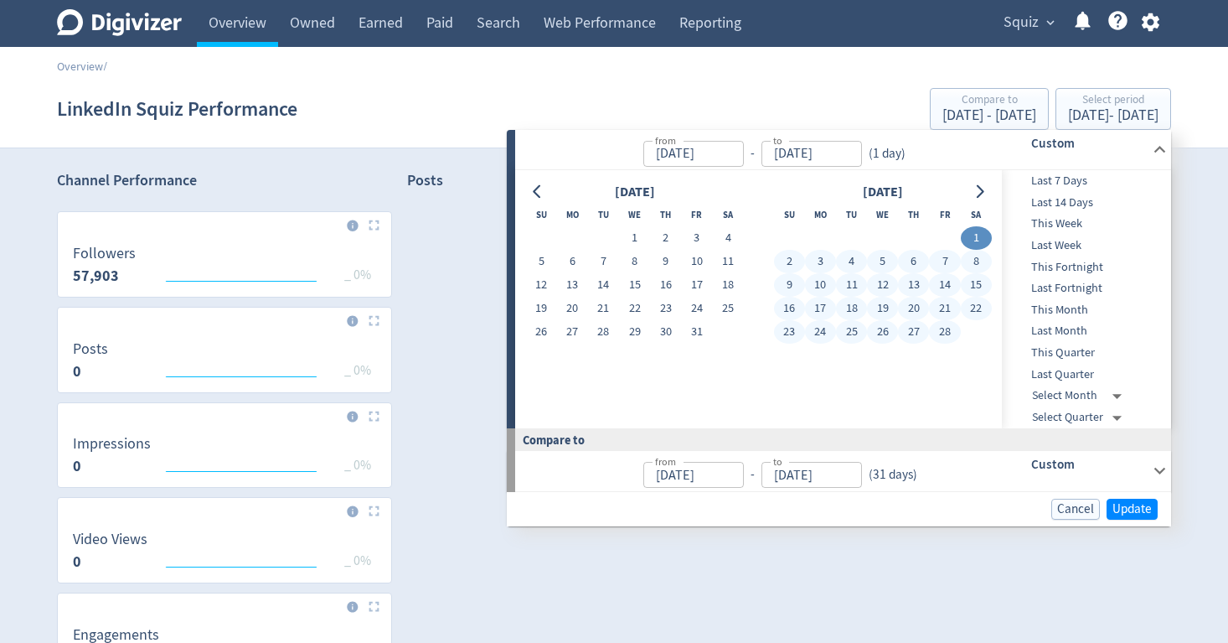
click at [942, 333] on button "28" at bounding box center [944, 331] width 31 height 23
type input "[DATE]"
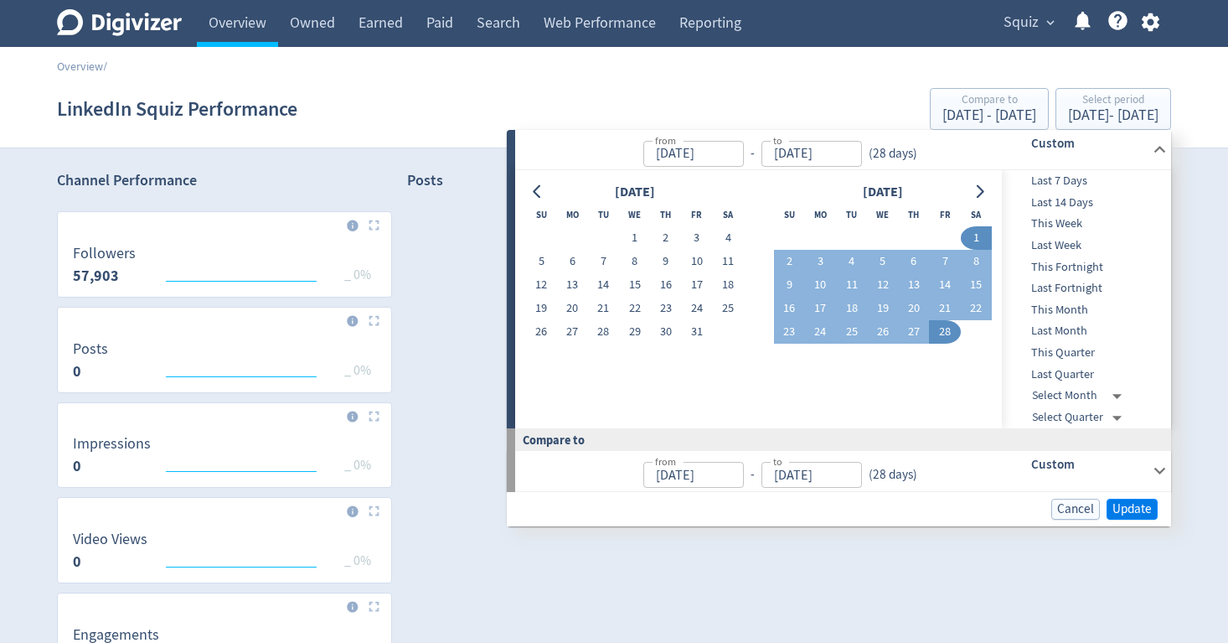
click at [1124, 503] on span "Update" at bounding box center [1132, 509] width 39 height 13
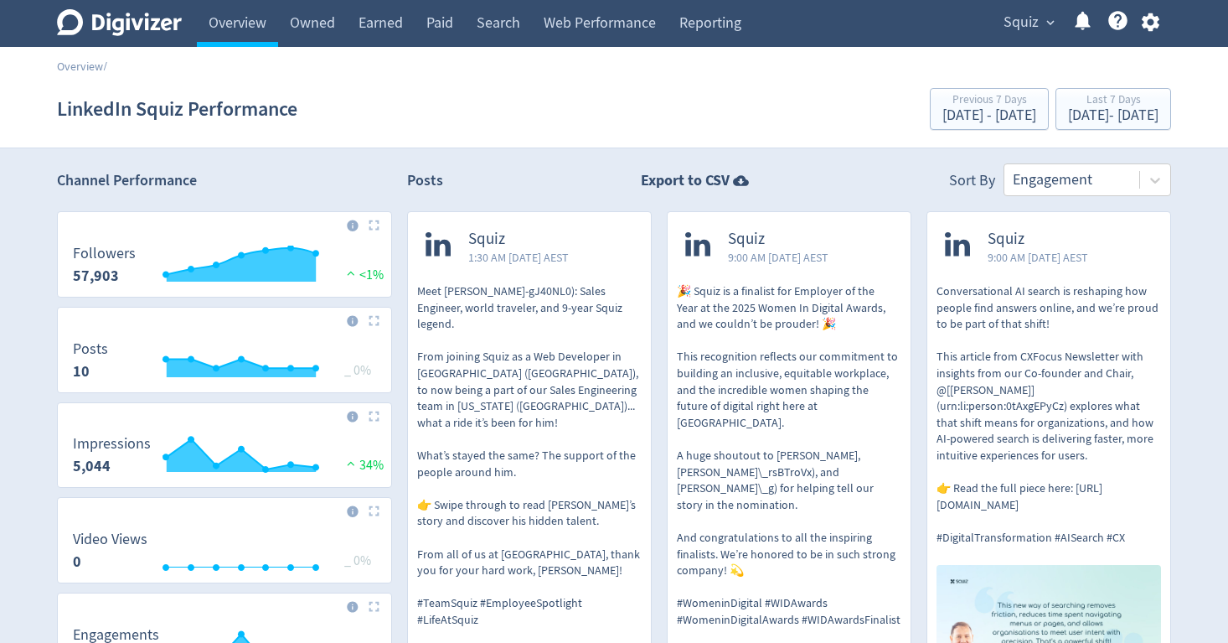
scroll to position [-1, 0]
click at [1041, 178] on div "Engagement" at bounding box center [1072, 179] width 118 height 21
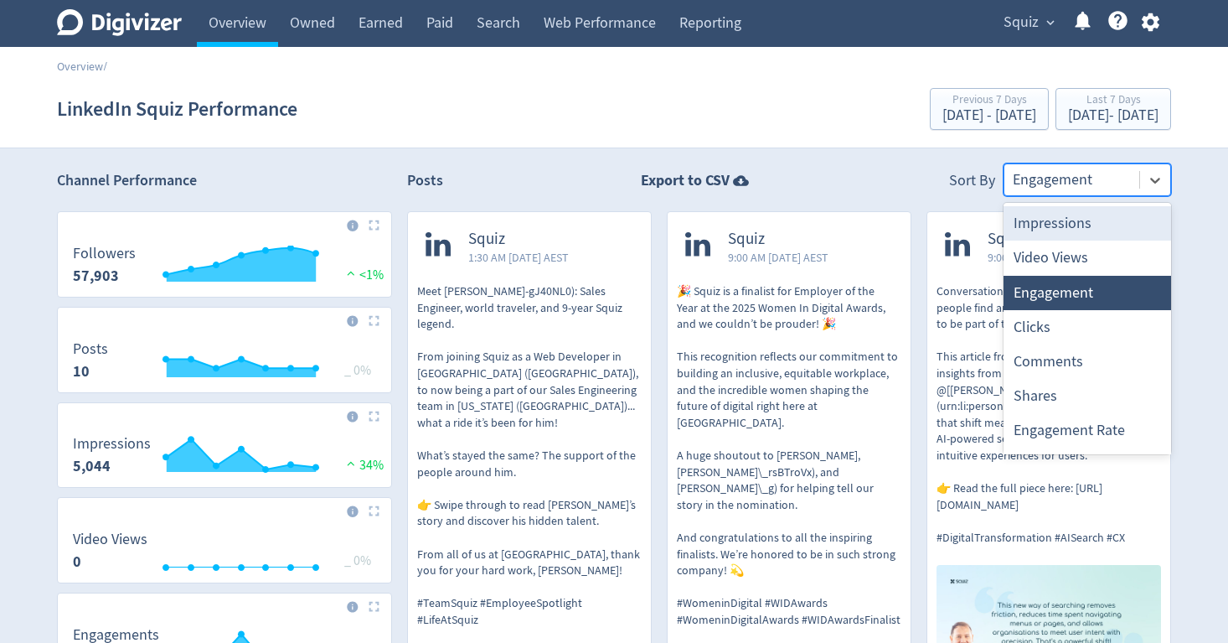
click at [1054, 221] on div "Impressions" at bounding box center [1088, 223] width 168 height 34
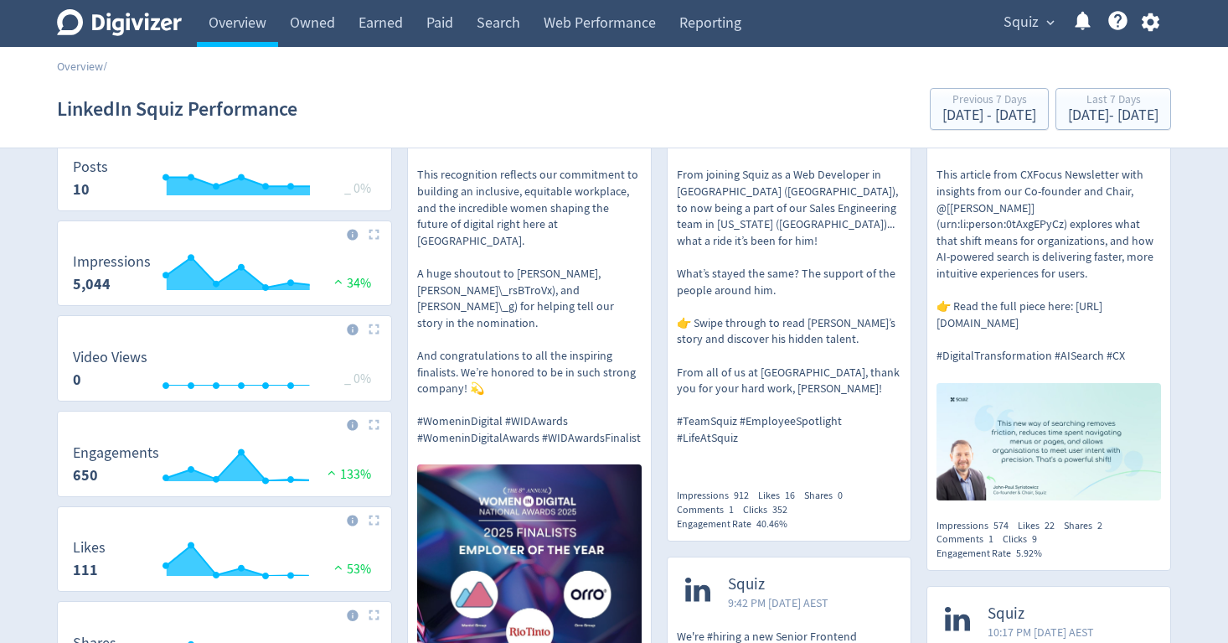
scroll to position [295, 0]
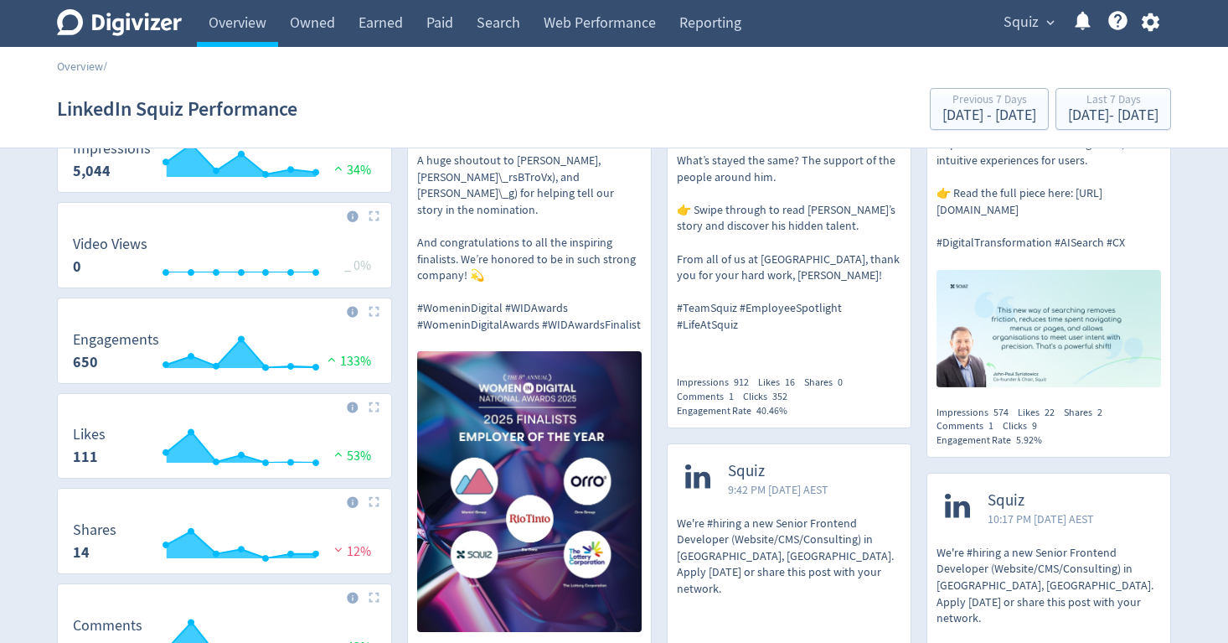
click at [740, 375] on span "912" at bounding box center [741, 381] width 15 height 13
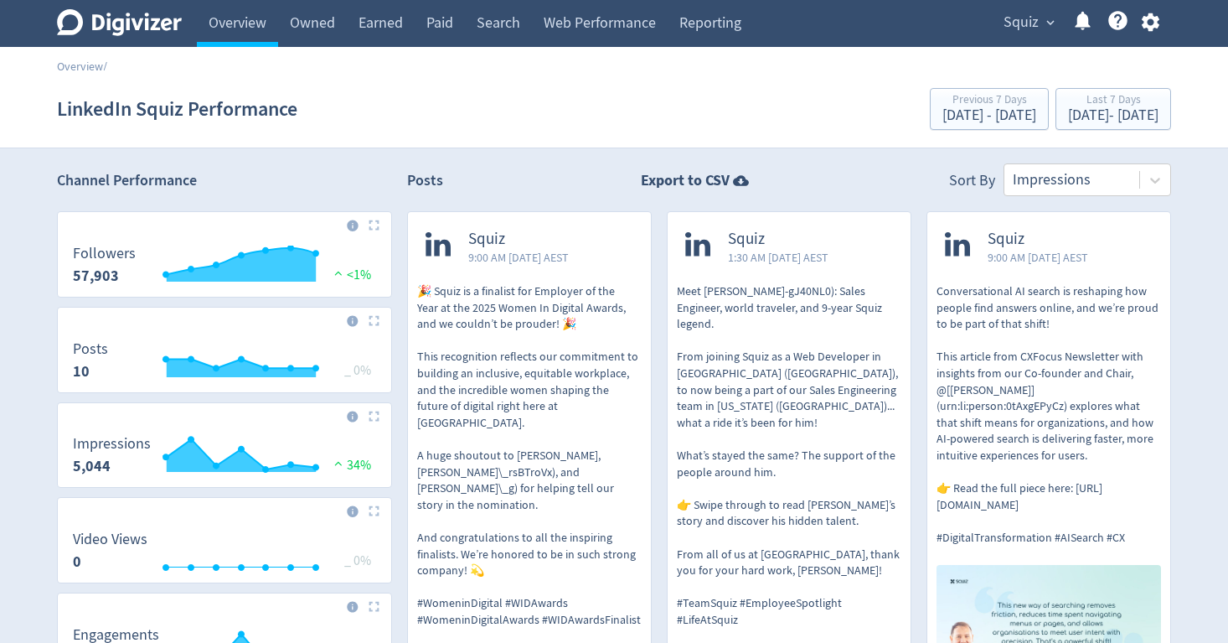
scroll to position [0, 0]
click at [1068, 110] on div "Sep 2, 2025 - Sep 8, 2025" at bounding box center [1113, 115] width 90 height 15
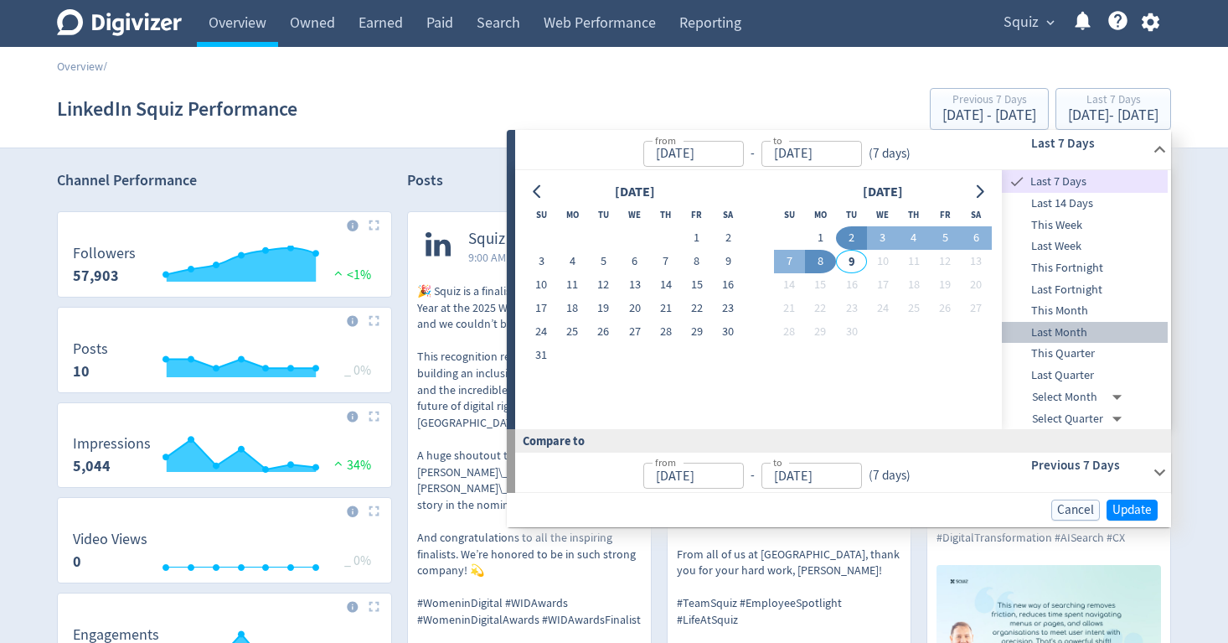
click at [1083, 325] on span "Last Month" at bounding box center [1085, 332] width 166 height 18
type input "[DATE]"
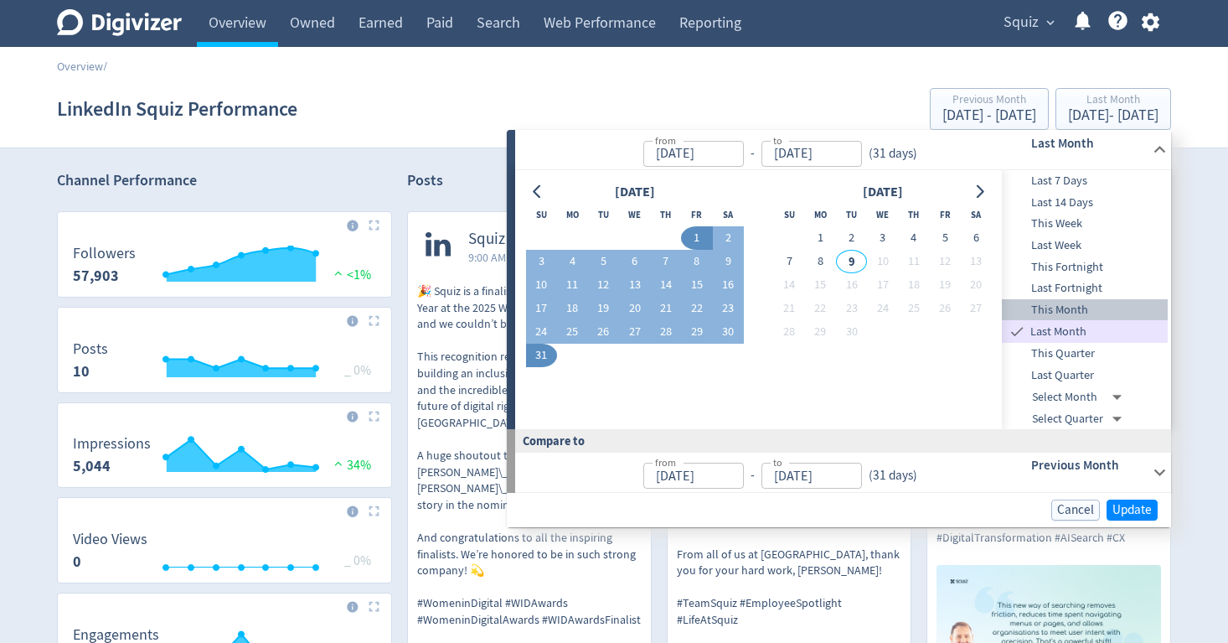
click at [1083, 304] on span "This Month" at bounding box center [1085, 310] width 166 height 18
type input "Sep 01, 2025"
type input "Sep 08, 2025"
type input "[DATE]"
type input "Aug 08, 2025"
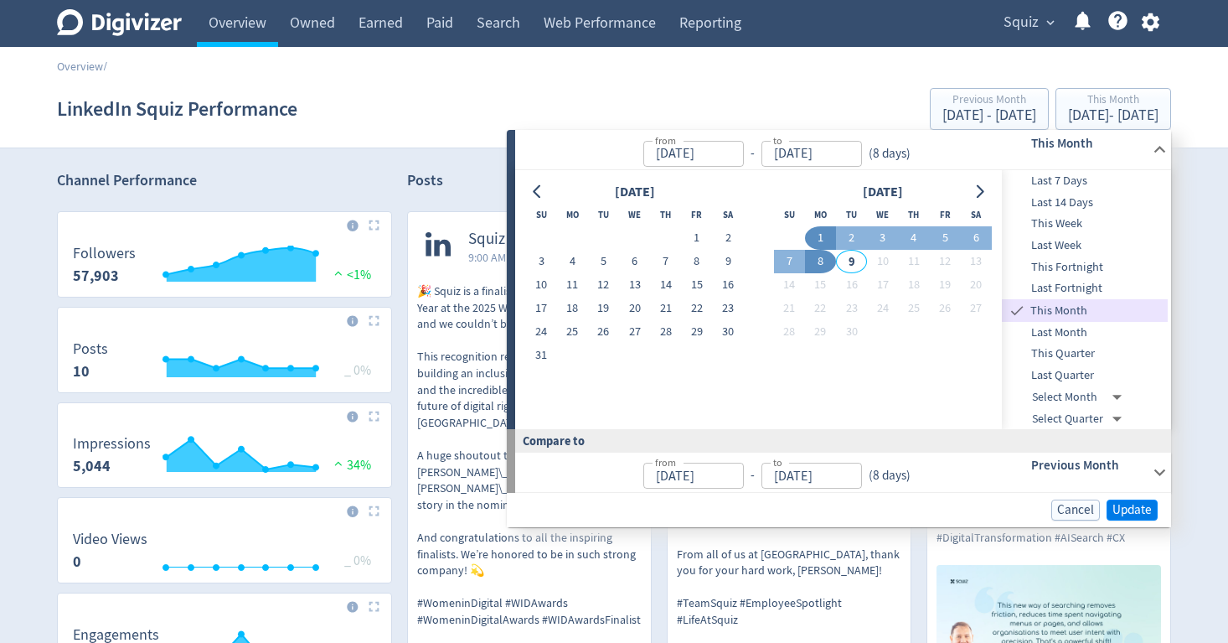
click at [1124, 505] on span "Update" at bounding box center [1132, 510] width 39 height 13
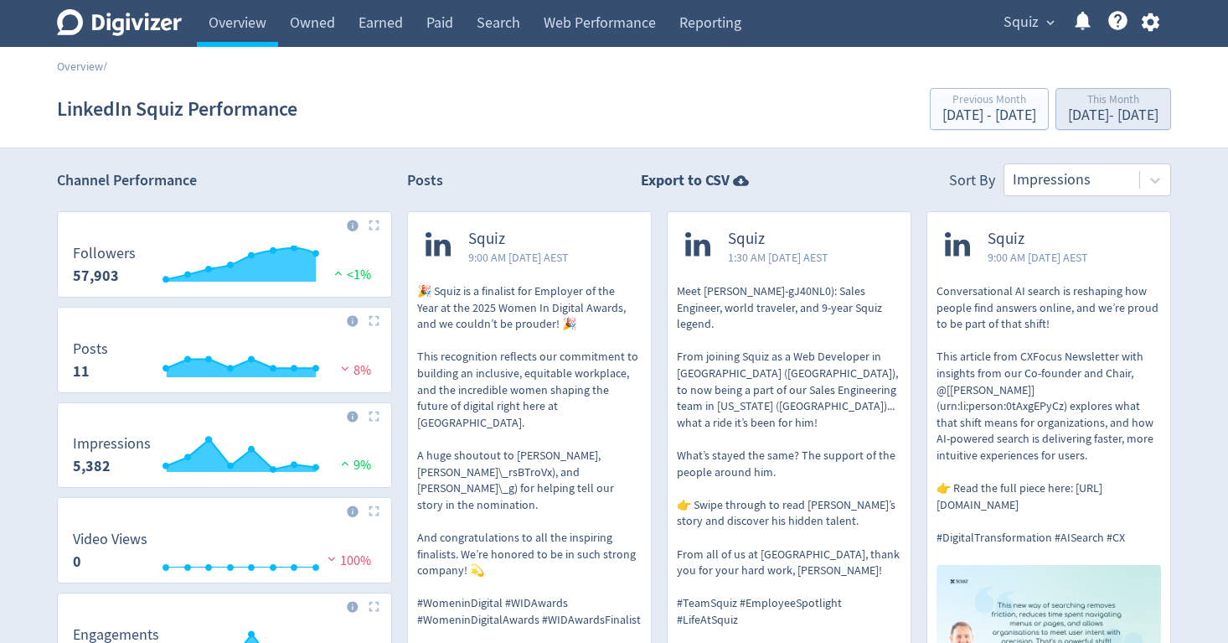
click at [1077, 110] on div "Sep 1, 2025 - Sep 8, 2025" at bounding box center [1113, 115] width 90 height 15
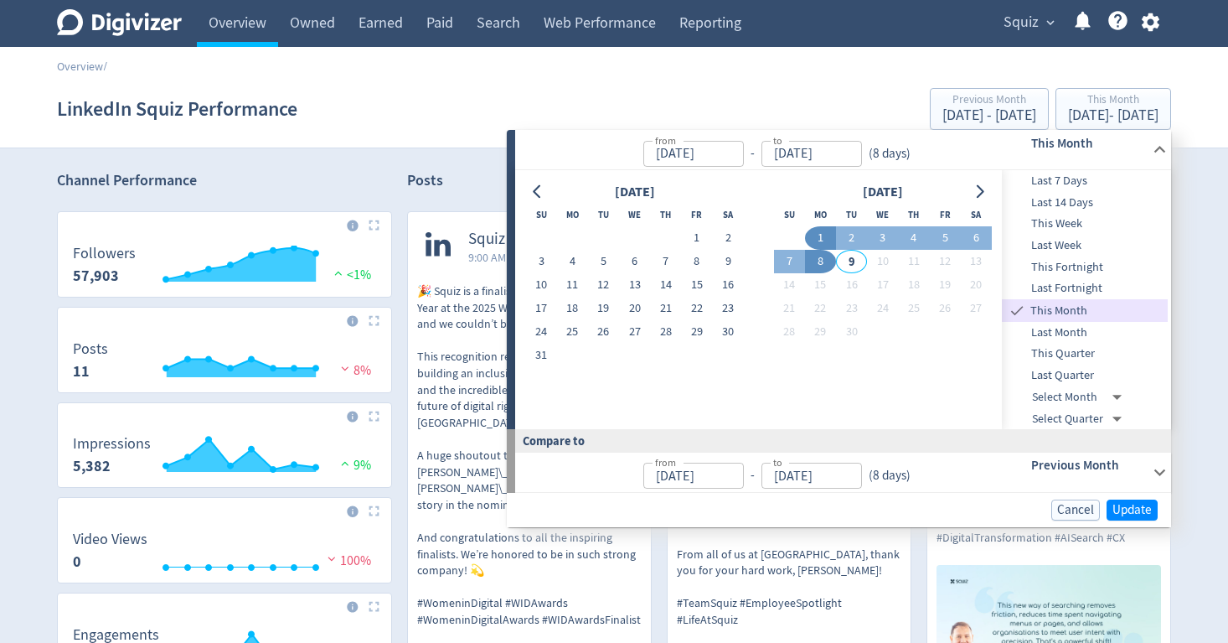
click at [1090, 289] on span "Last Fortnight" at bounding box center [1085, 288] width 166 height 18
type input "Aug 24, 2025"
type input "Sep 06, 2025"
type input "Aug 10, 2025"
type input "Aug 23, 2025"
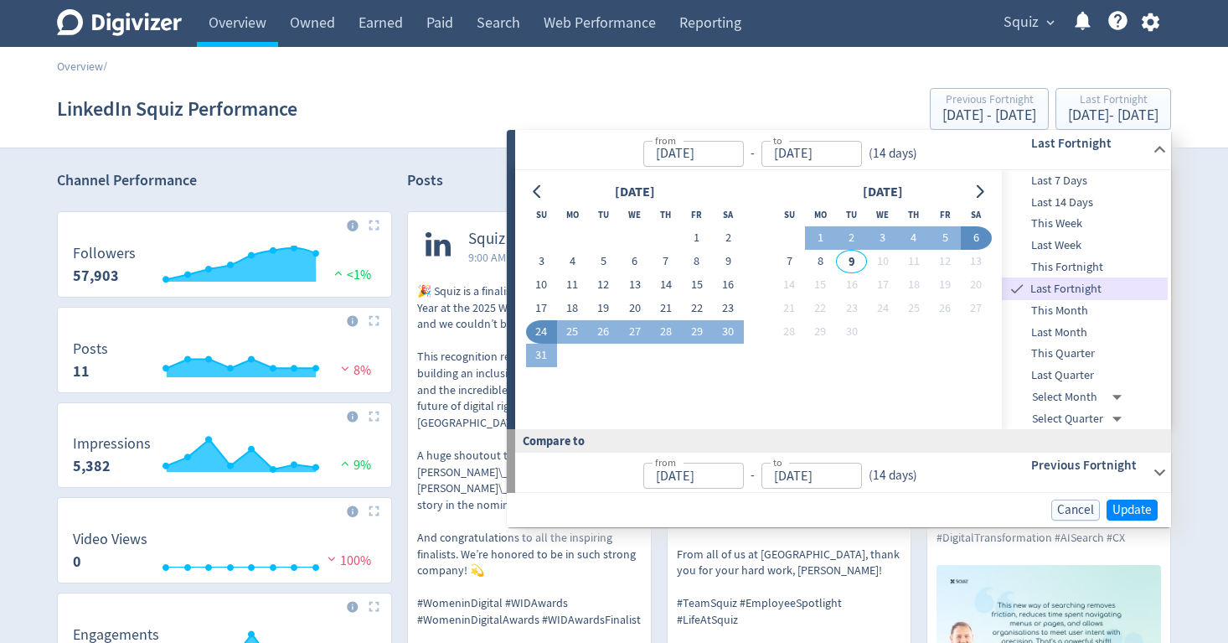
click at [1083, 307] on span "This Month" at bounding box center [1085, 311] width 166 height 18
type input "Sep 01, 2025"
type input "Sep 08, 2025"
type input "[DATE]"
type input "Aug 08, 2025"
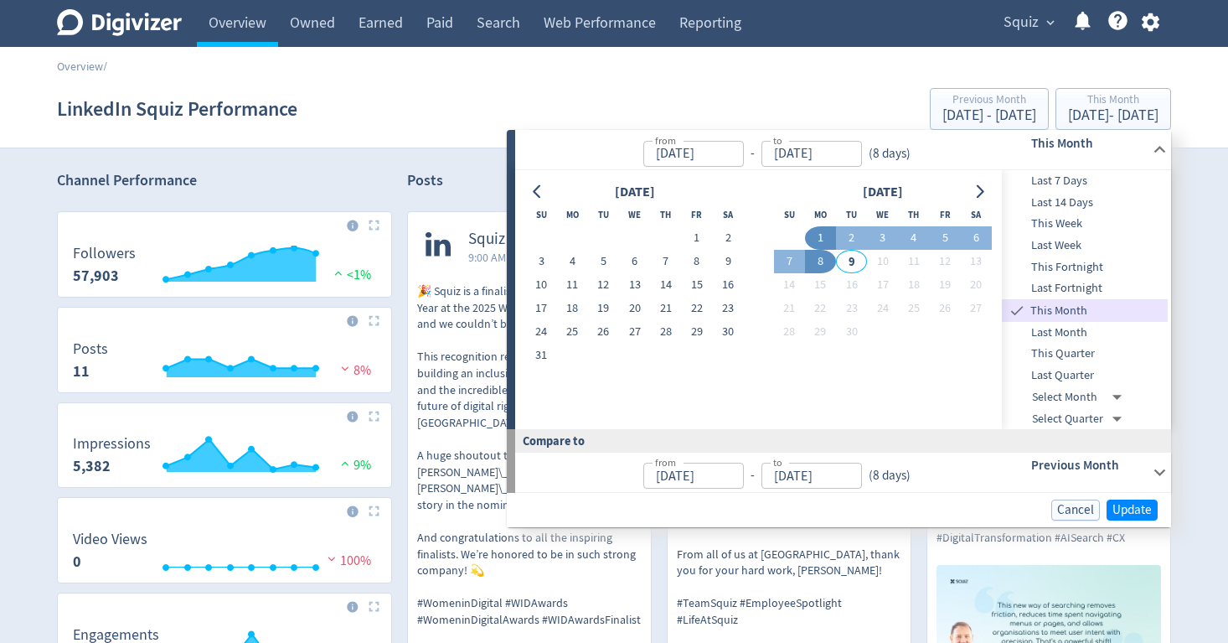
click at [1079, 327] on span "Last Month" at bounding box center [1085, 332] width 166 height 18
type input "[DATE]"
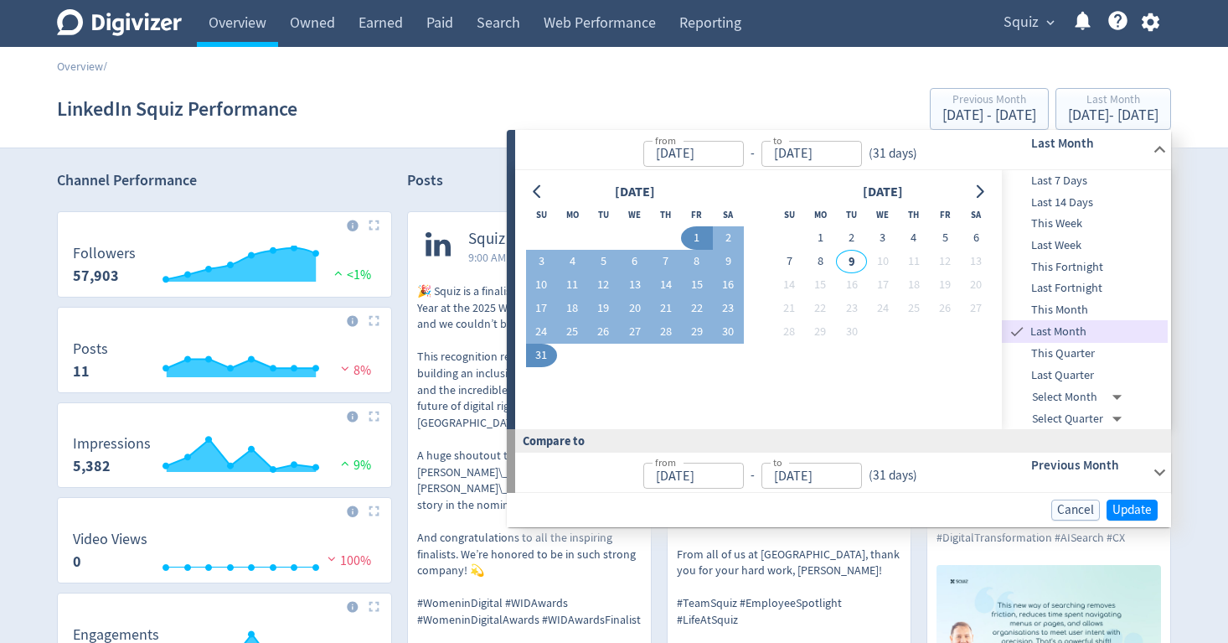
click at [1041, 291] on span "Last Fortnight" at bounding box center [1085, 288] width 166 height 18
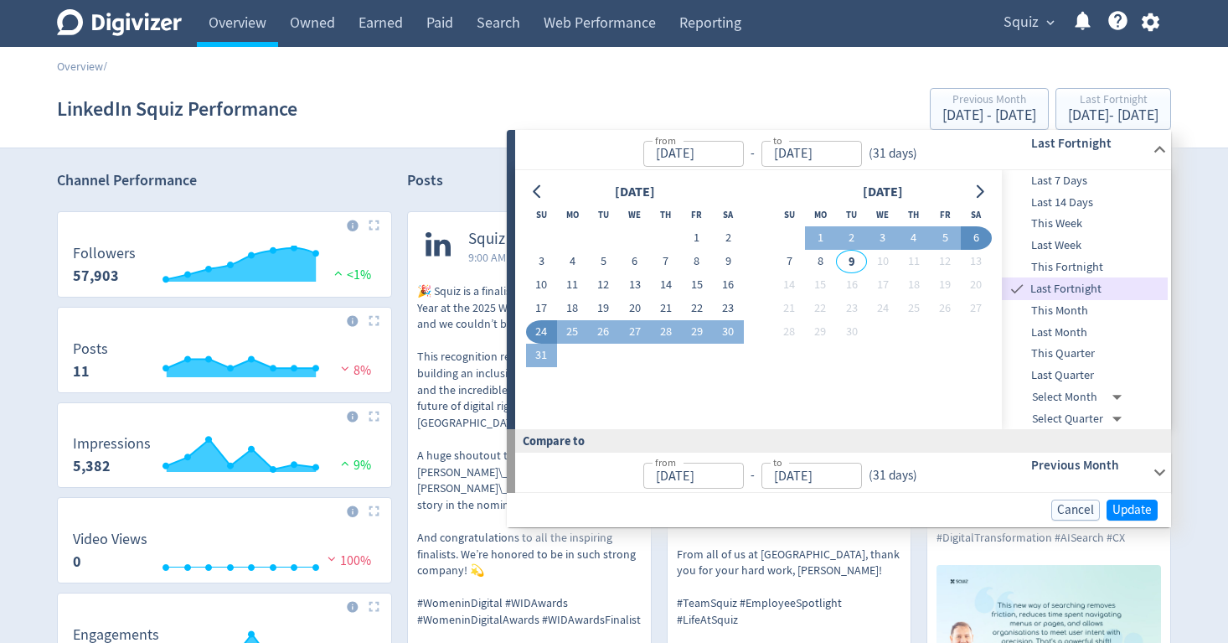
type input "Aug 24, 2025"
type input "Sep 06, 2025"
type input "Aug 10, 2025"
type input "Aug 23, 2025"
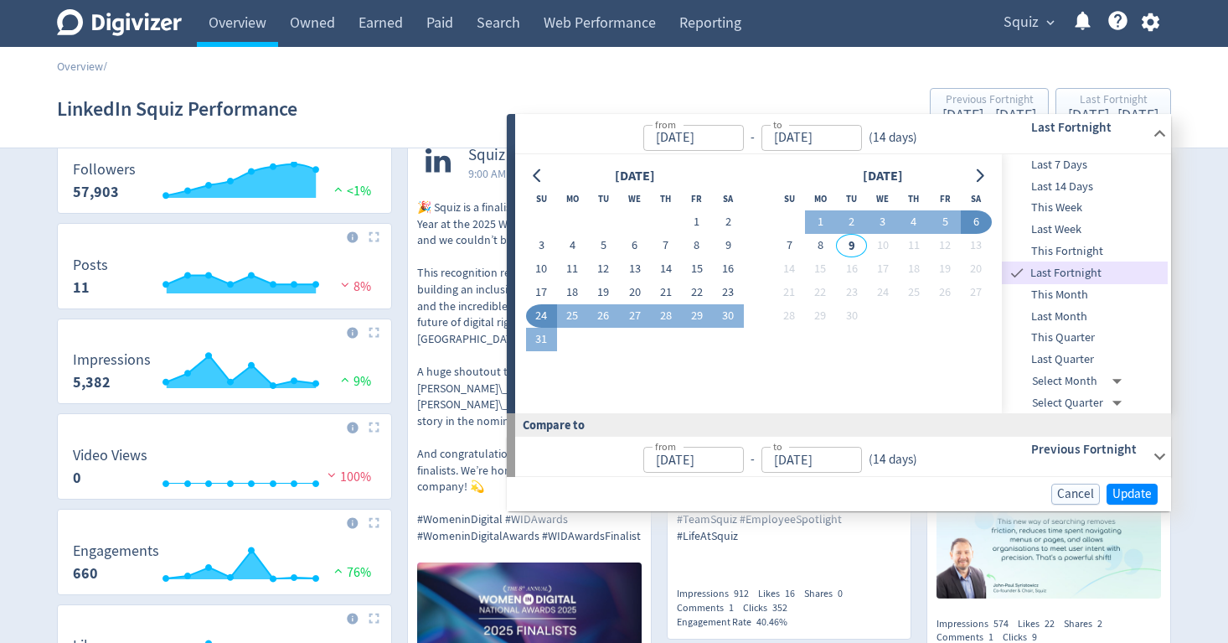
scroll to position [62, 0]
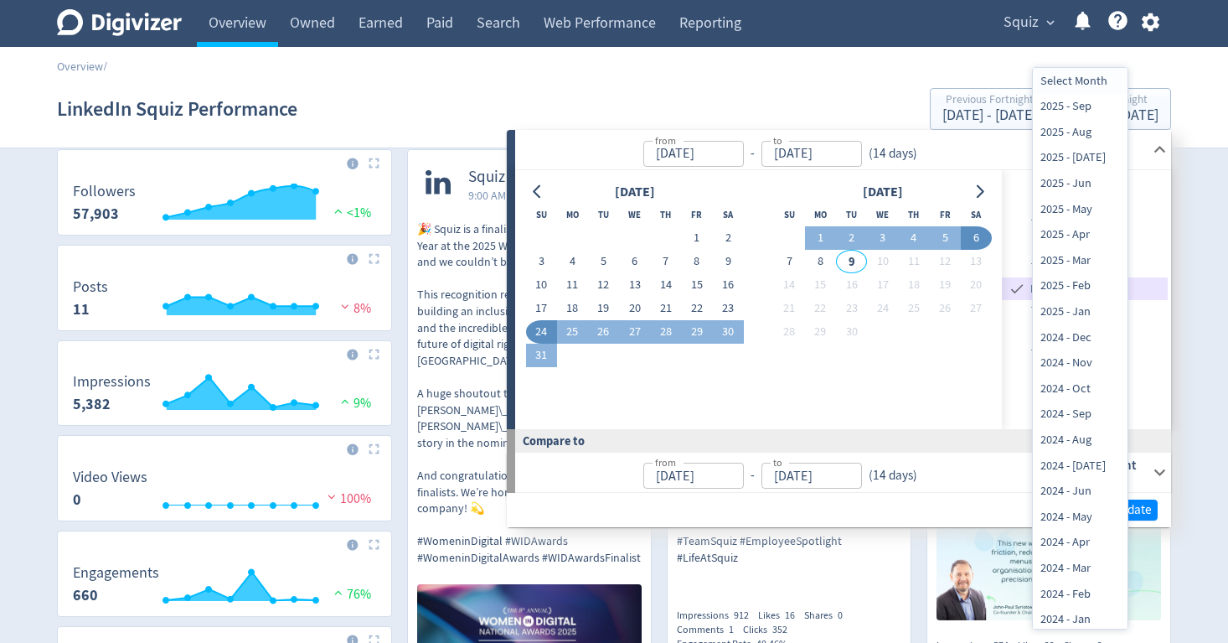
click at [1011, 309] on div at bounding box center [614, 321] width 1228 height 643
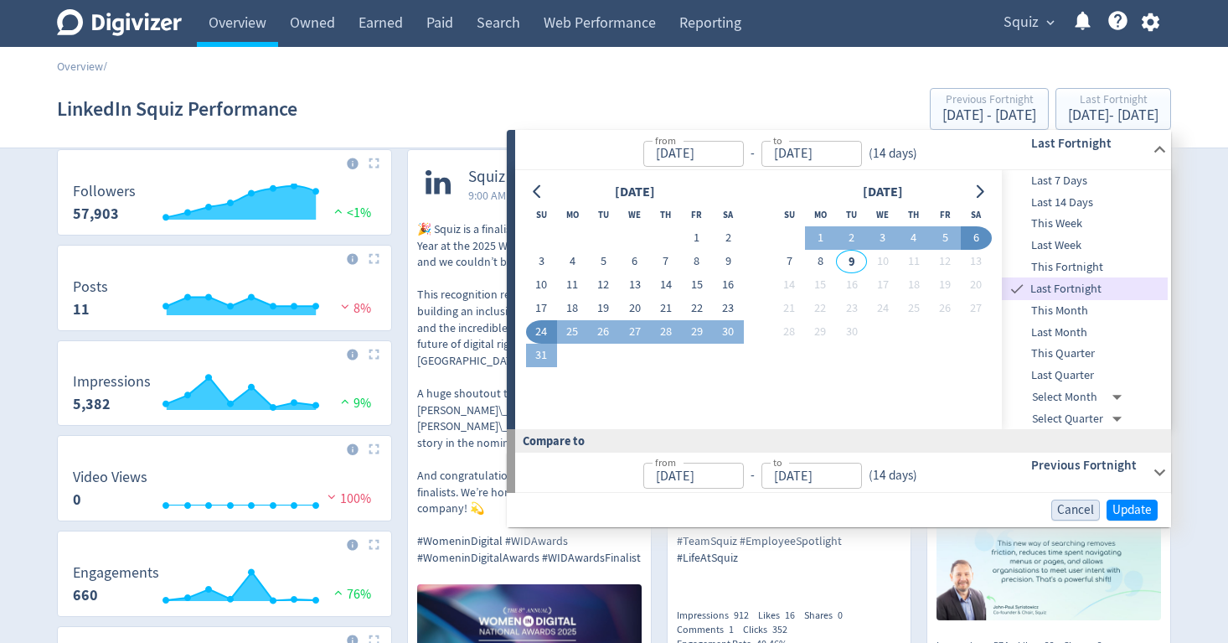
click at [1083, 506] on span "Cancel" at bounding box center [1075, 510] width 37 height 13
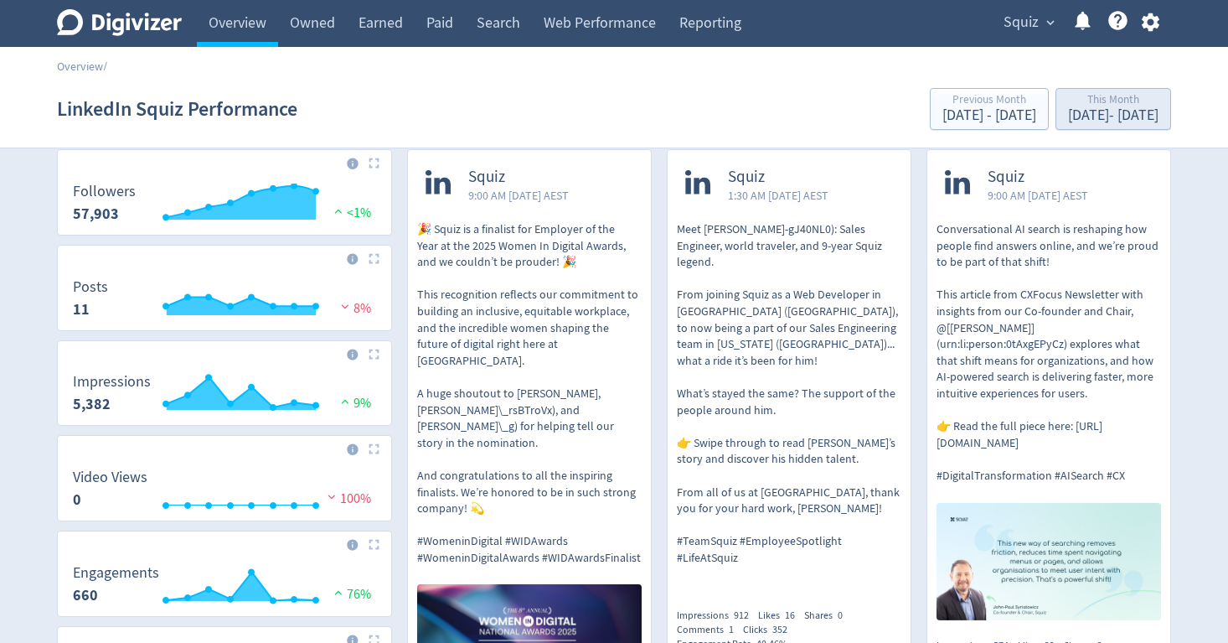
click at [1098, 94] on div "This Month" at bounding box center [1113, 101] width 90 height 14
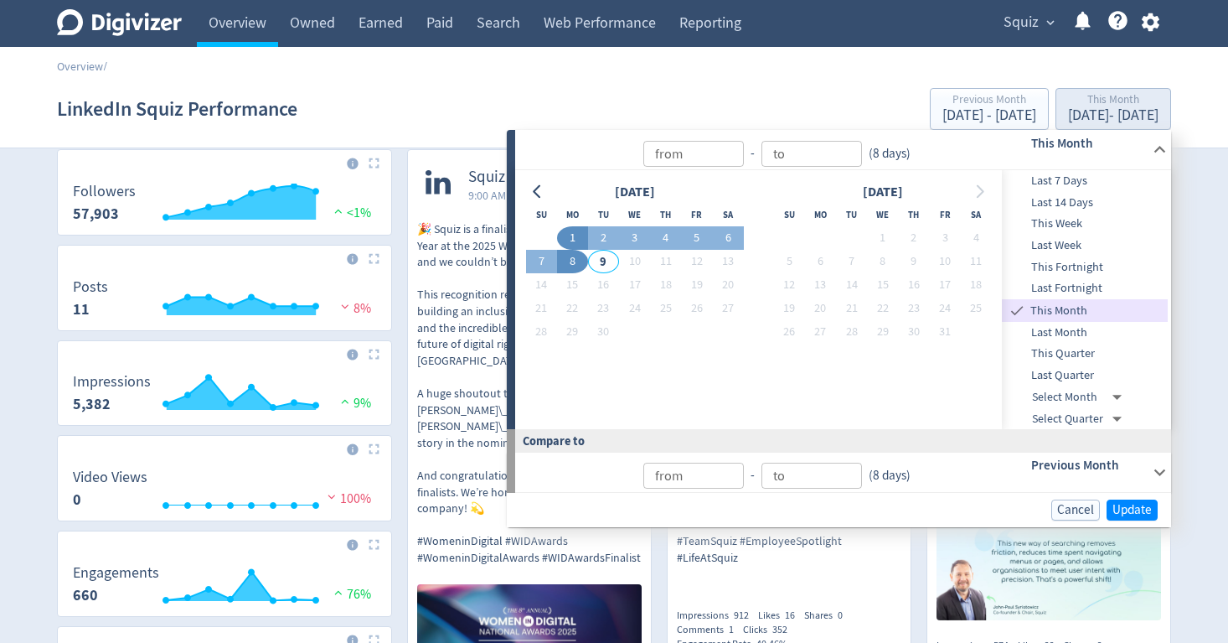
type input "[DATE]"
type input "Sep 01, 2025"
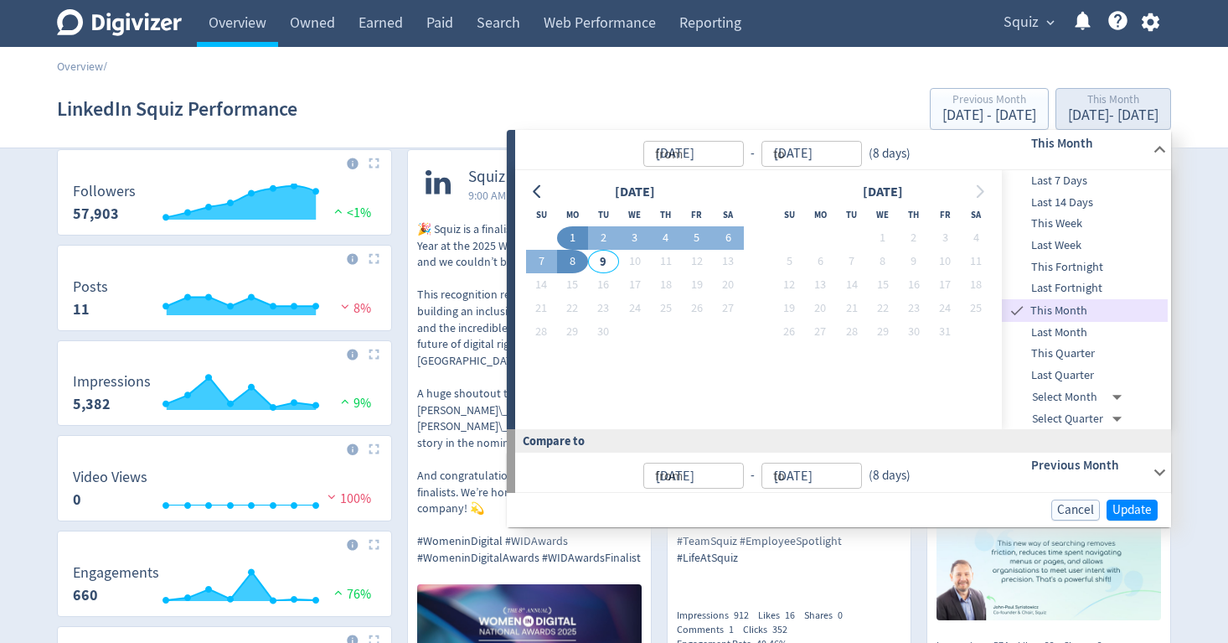
type input "Sep 08, 2025"
type input "[DATE]"
type input "Aug 08, 2025"
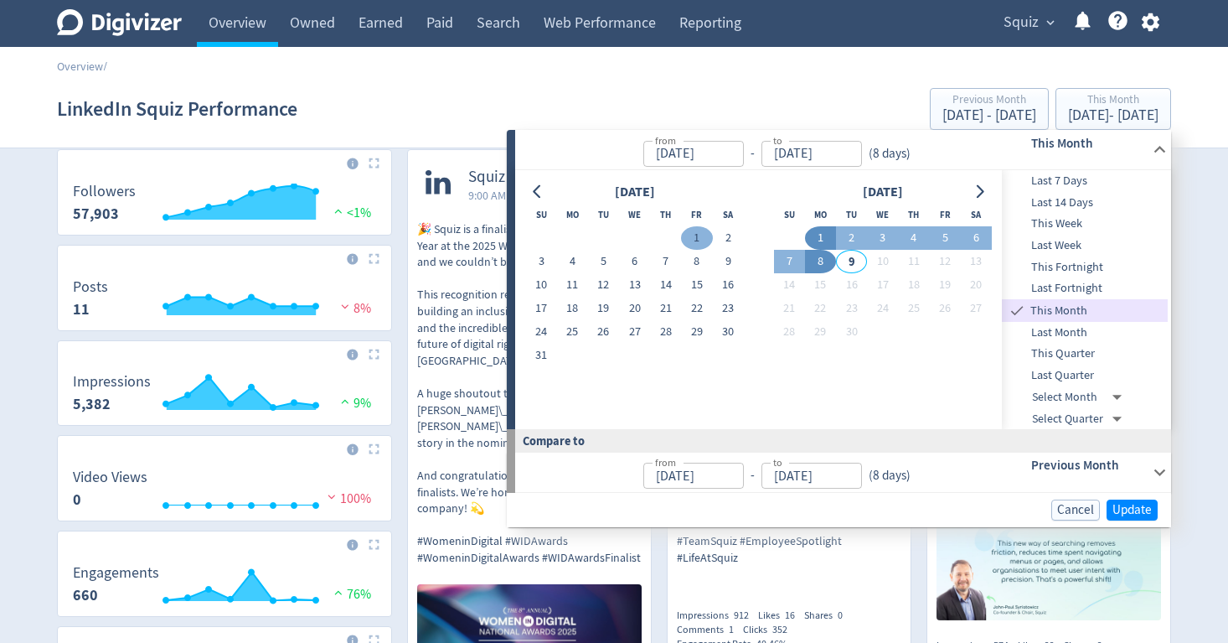
click at [702, 237] on button "1" at bounding box center [696, 237] width 31 height 23
type input "[DATE]"
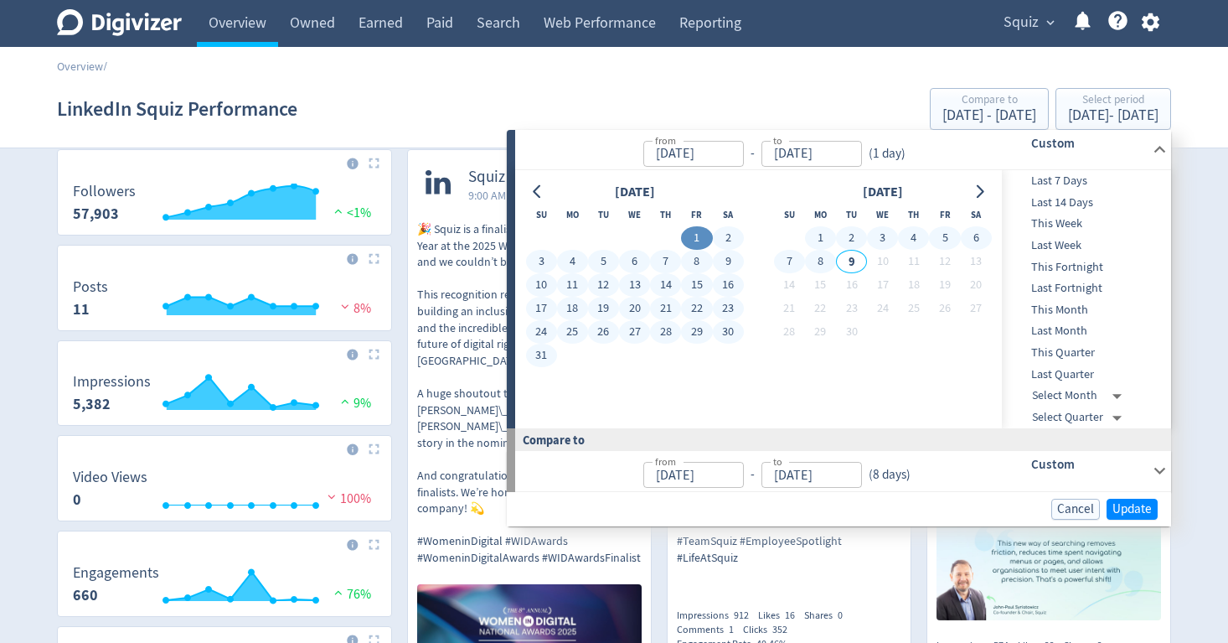
click at [826, 264] on button "8" at bounding box center [820, 261] width 31 height 23
type input "Sep 08, 2025"
type input "Jun 23, 2025"
type input "[DATE]"
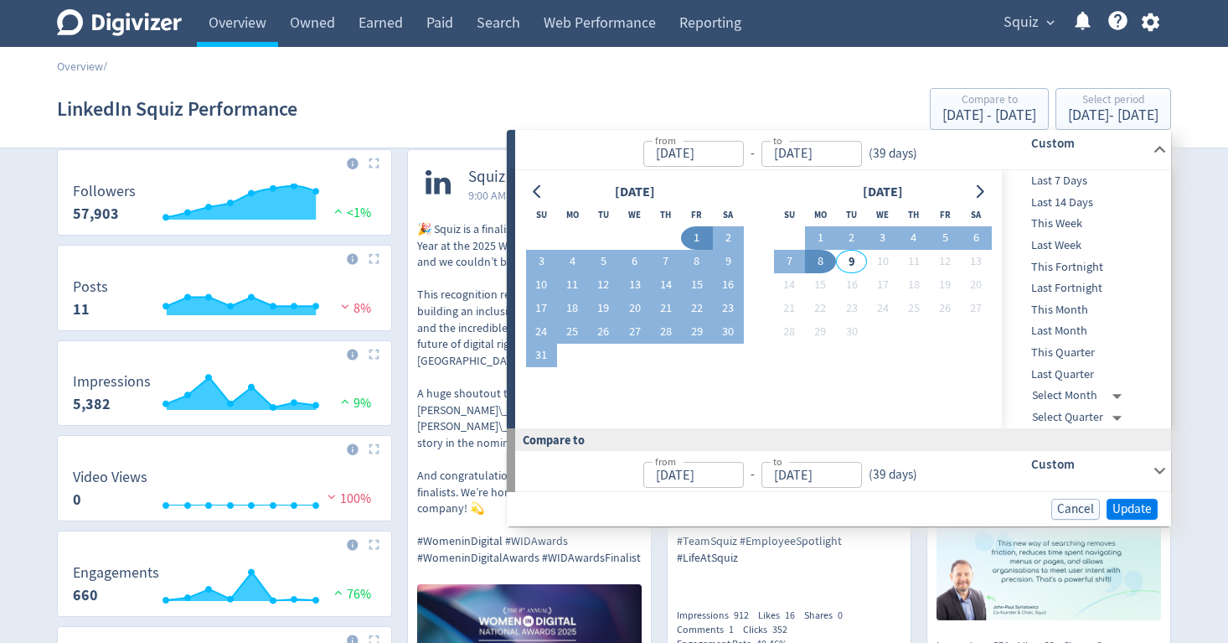
click at [1141, 503] on span "Update" at bounding box center [1132, 509] width 39 height 13
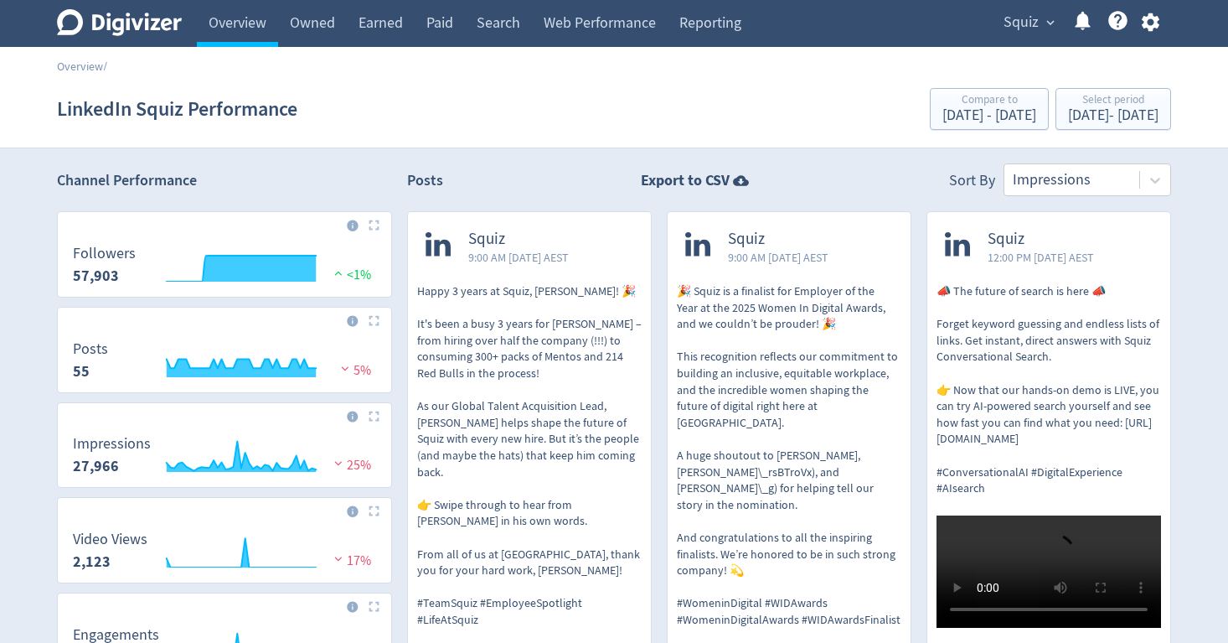
scroll to position [0, 0]
click at [1076, 178] on div "Impressions" at bounding box center [1072, 179] width 118 height 21
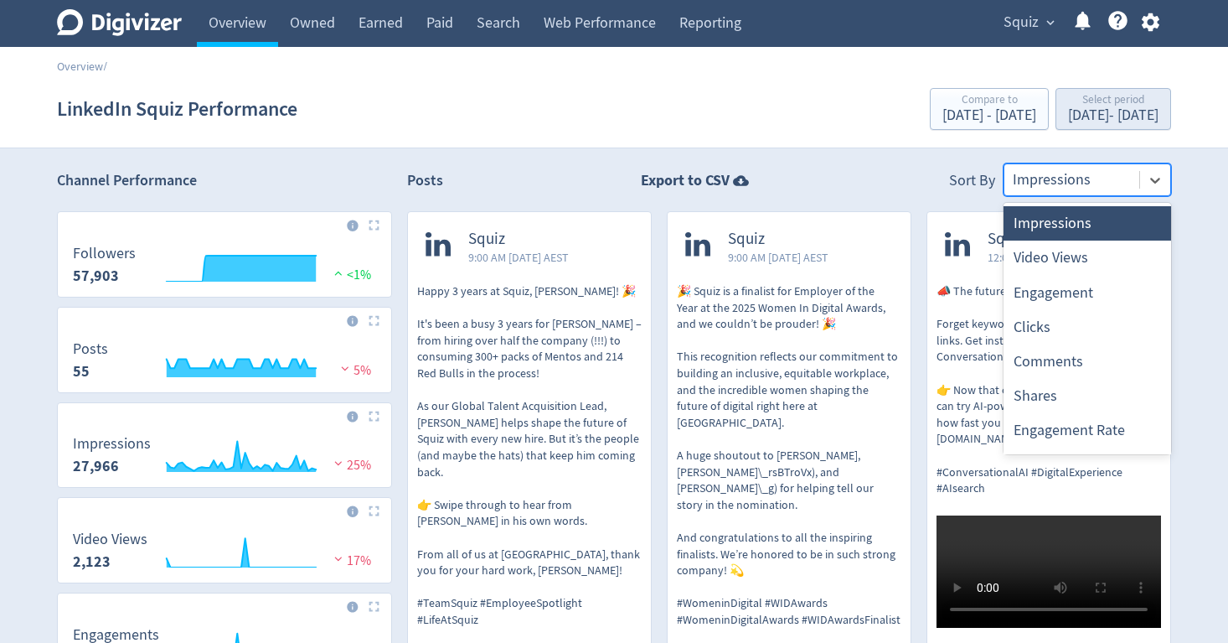
click at [1113, 108] on div "Aug 1, 2025 - Sep 8, 2025" at bounding box center [1113, 115] width 90 height 15
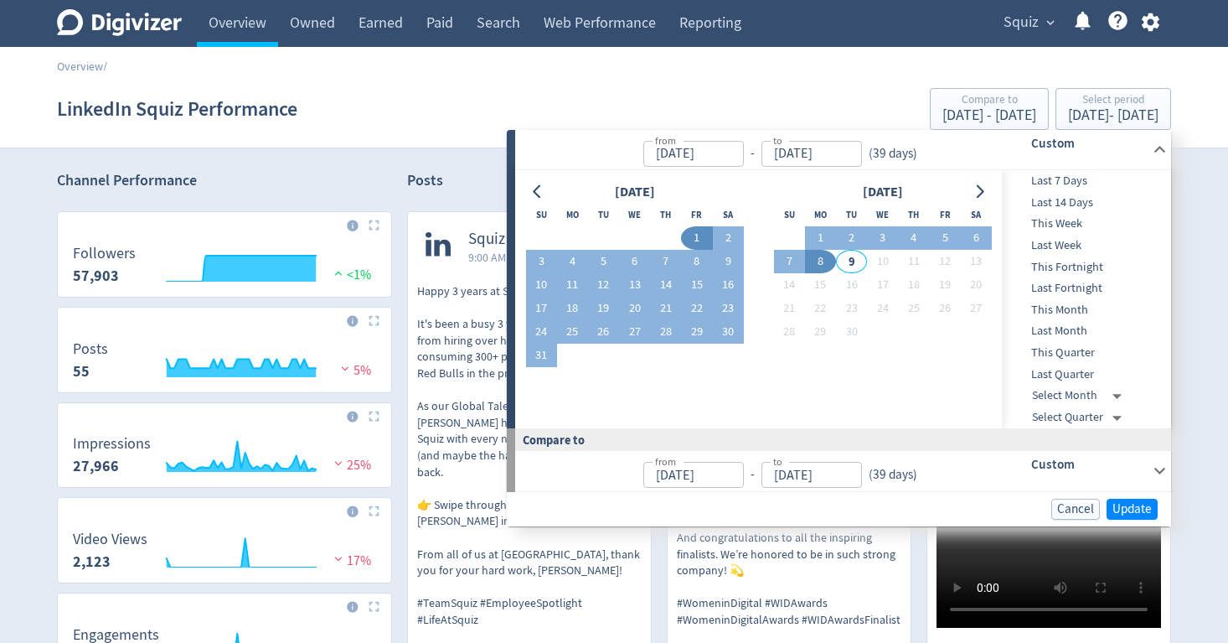
click at [1084, 326] on span "Last Month" at bounding box center [1085, 331] width 166 height 18
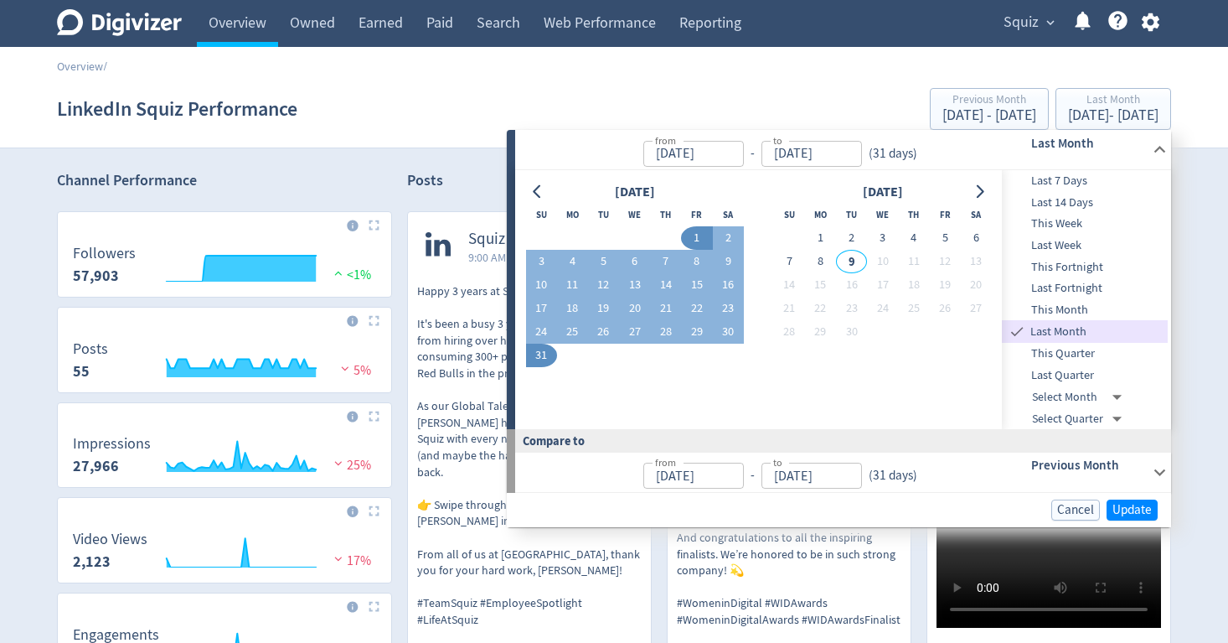
type input "[DATE]"
click at [1134, 504] on span "Update" at bounding box center [1132, 510] width 39 height 13
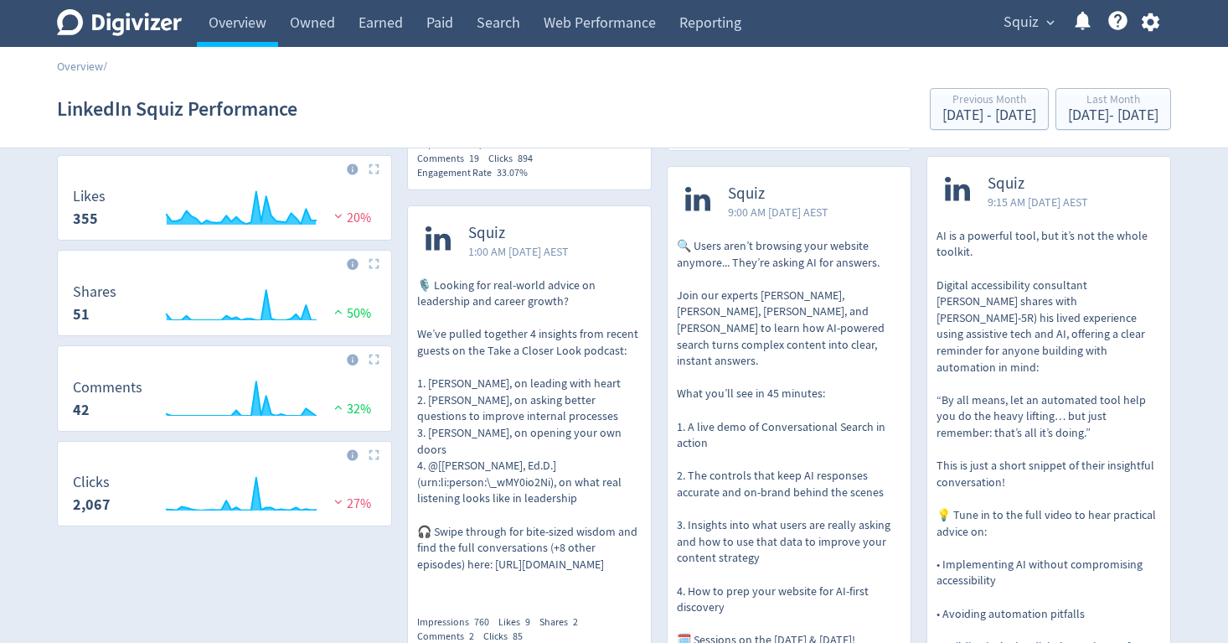
scroll to position [523, 0]
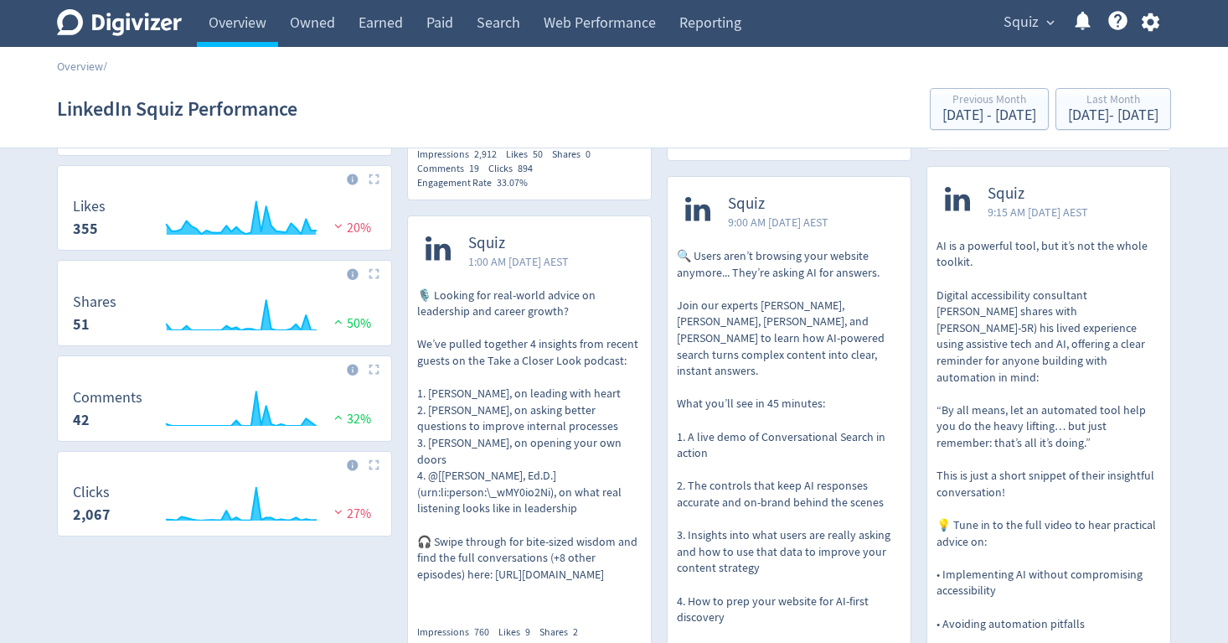
click at [81, 508] on strong "2,067" at bounding box center [92, 514] width 38 height 20
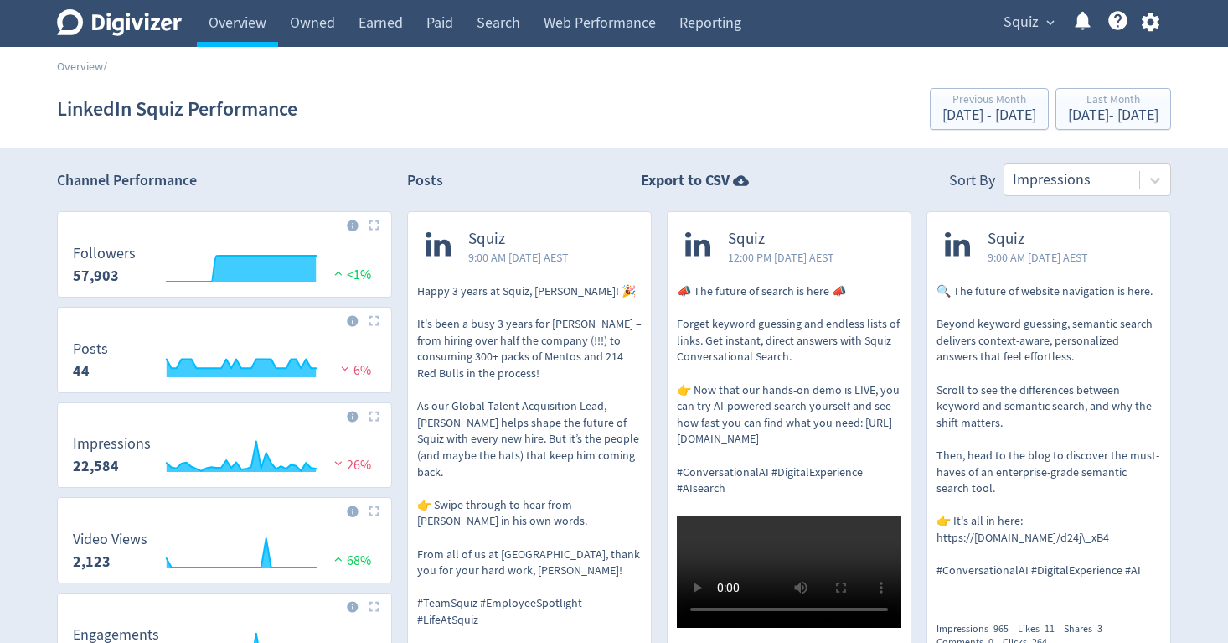
scroll to position [0, 0]
click at [246, 273] on icon "\a Followers\a 57,903\a" at bounding box center [241, 269] width 149 height 26
